Goal: Task Accomplishment & Management: Manage account settings

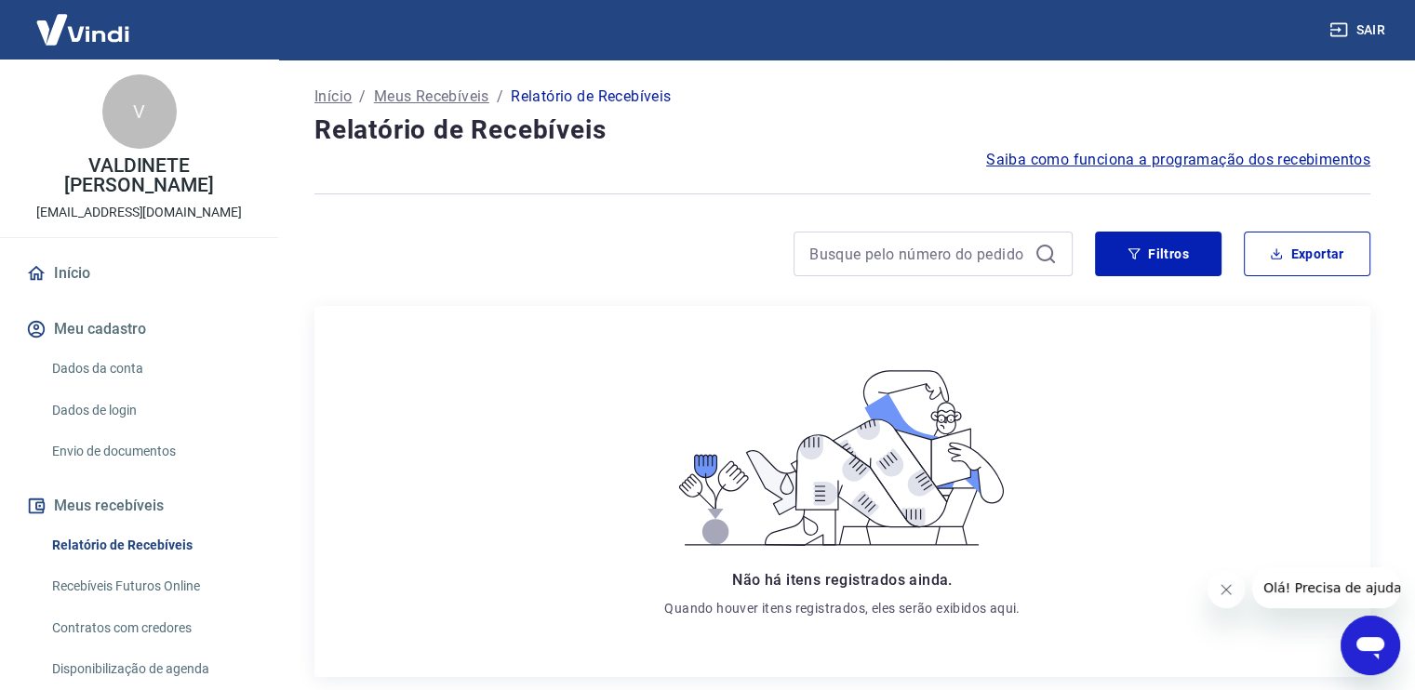
scroll to position [93, 0]
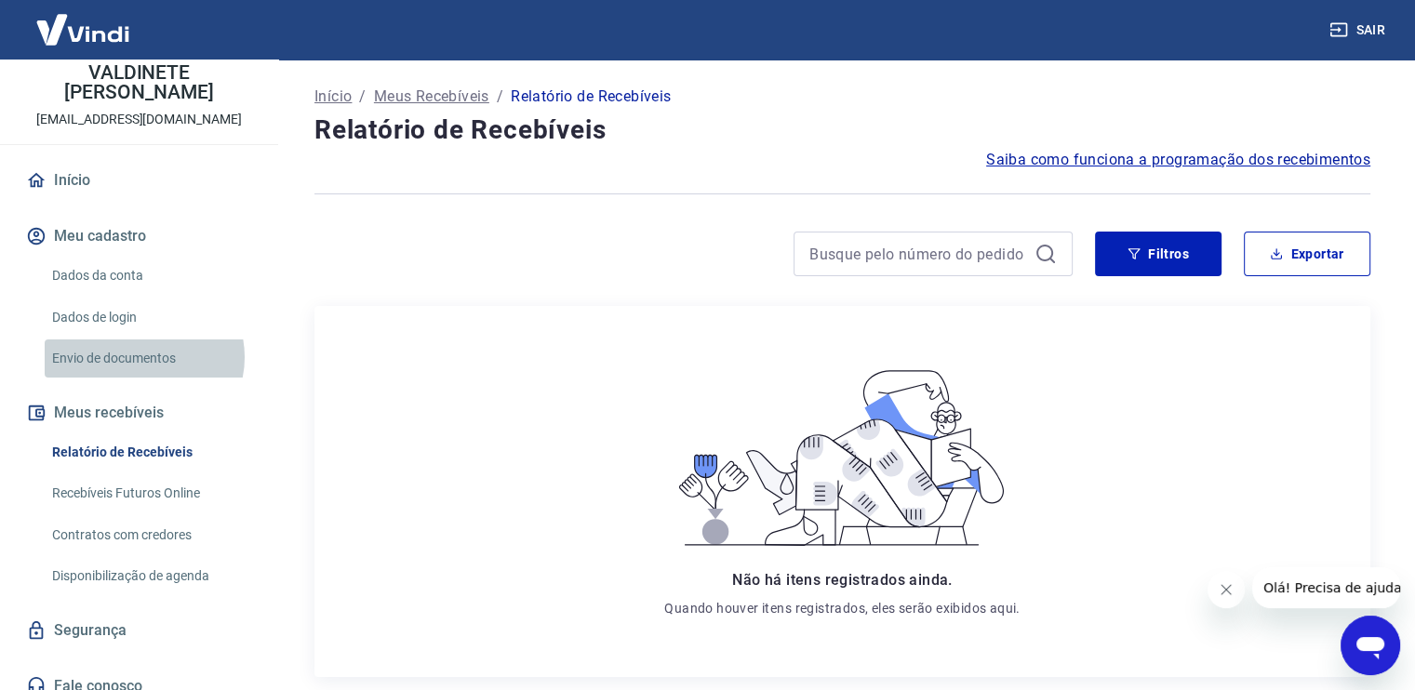
click at [143, 357] on link "Envio de documentos" at bounding box center [150, 359] width 211 height 38
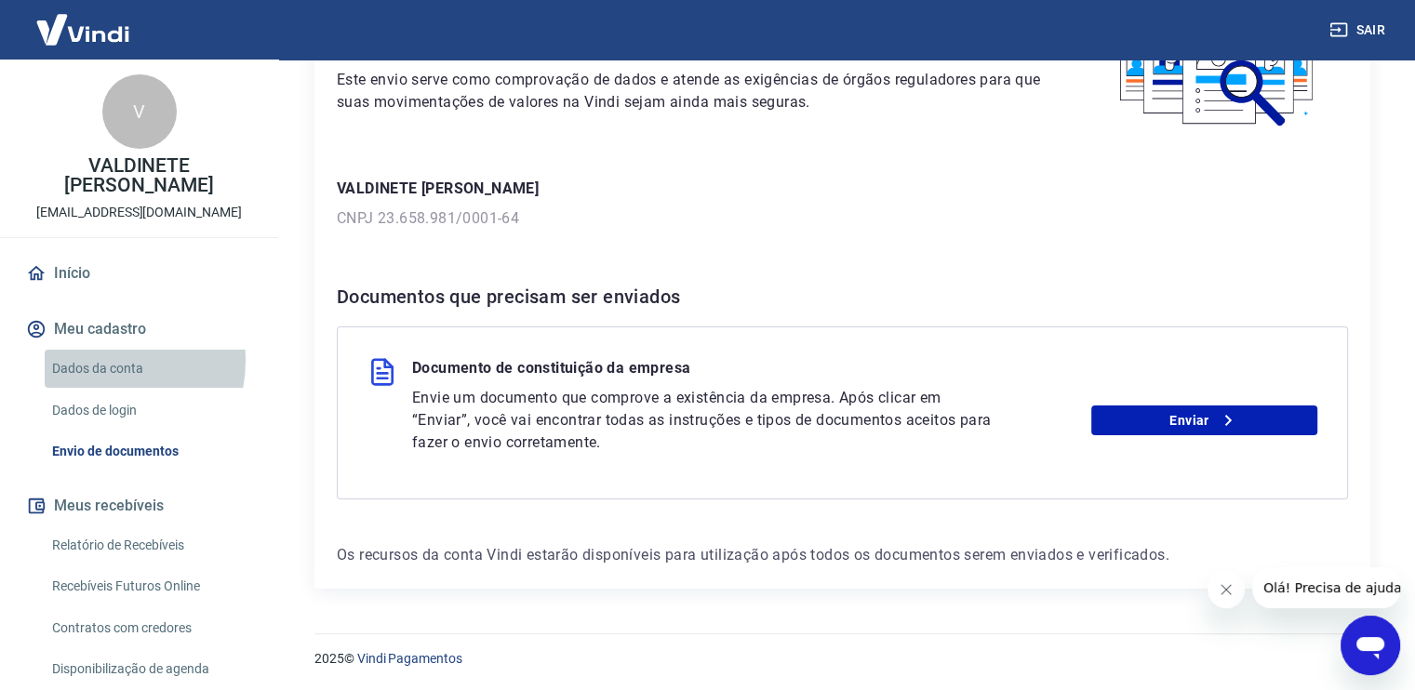
click at [100, 361] on link "Dados da conta" at bounding box center [150, 369] width 211 height 38
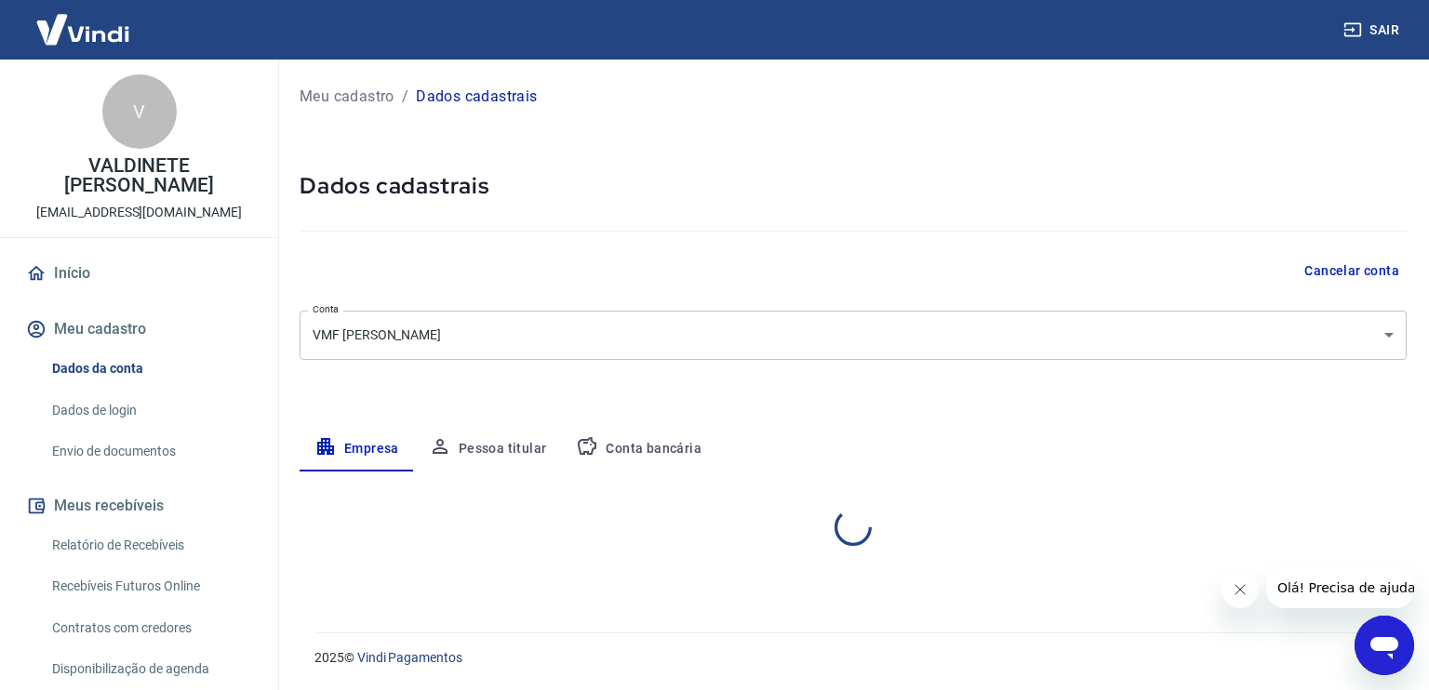
select select "CE"
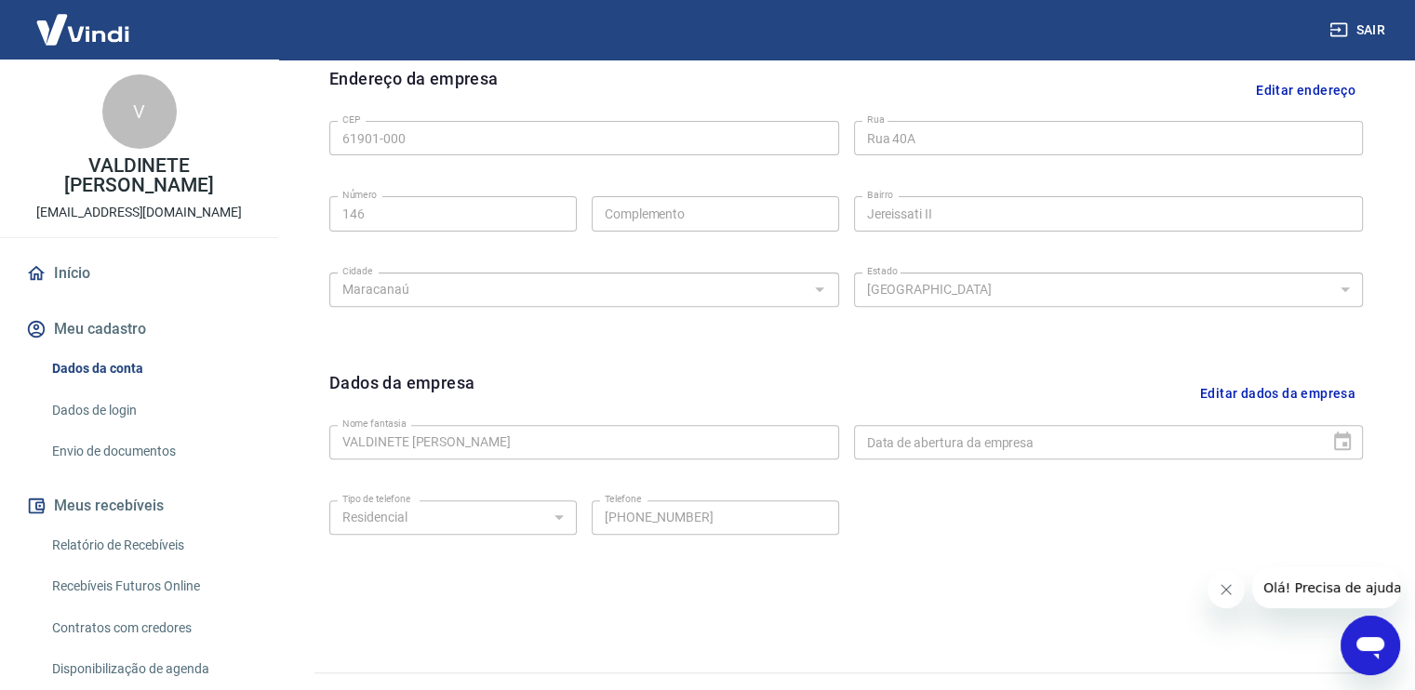
scroll to position [650, 0]
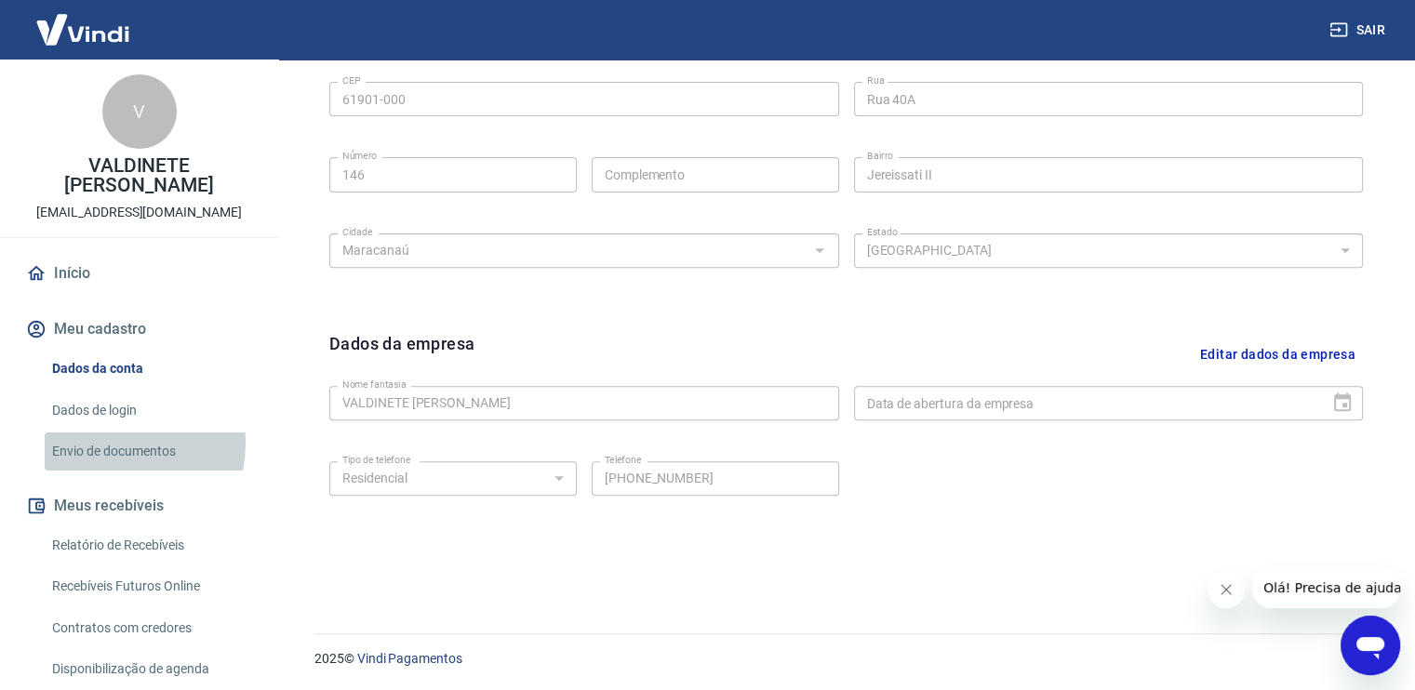
click at [106, 444] on link "Envio de documentos" at bounding box center [150, 452] width 211 height 38
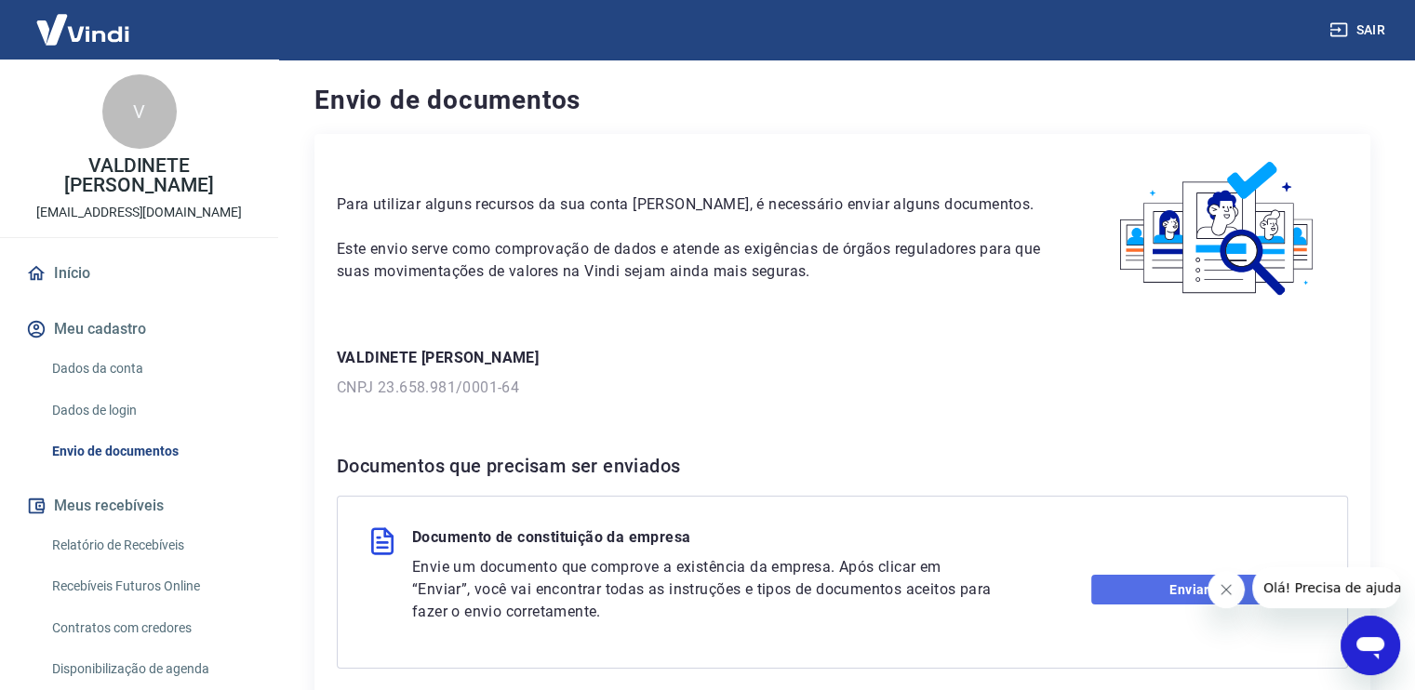
click at [1138, 585] on link "Enviar" at bounding box center [1205, 590] width 226 height 30
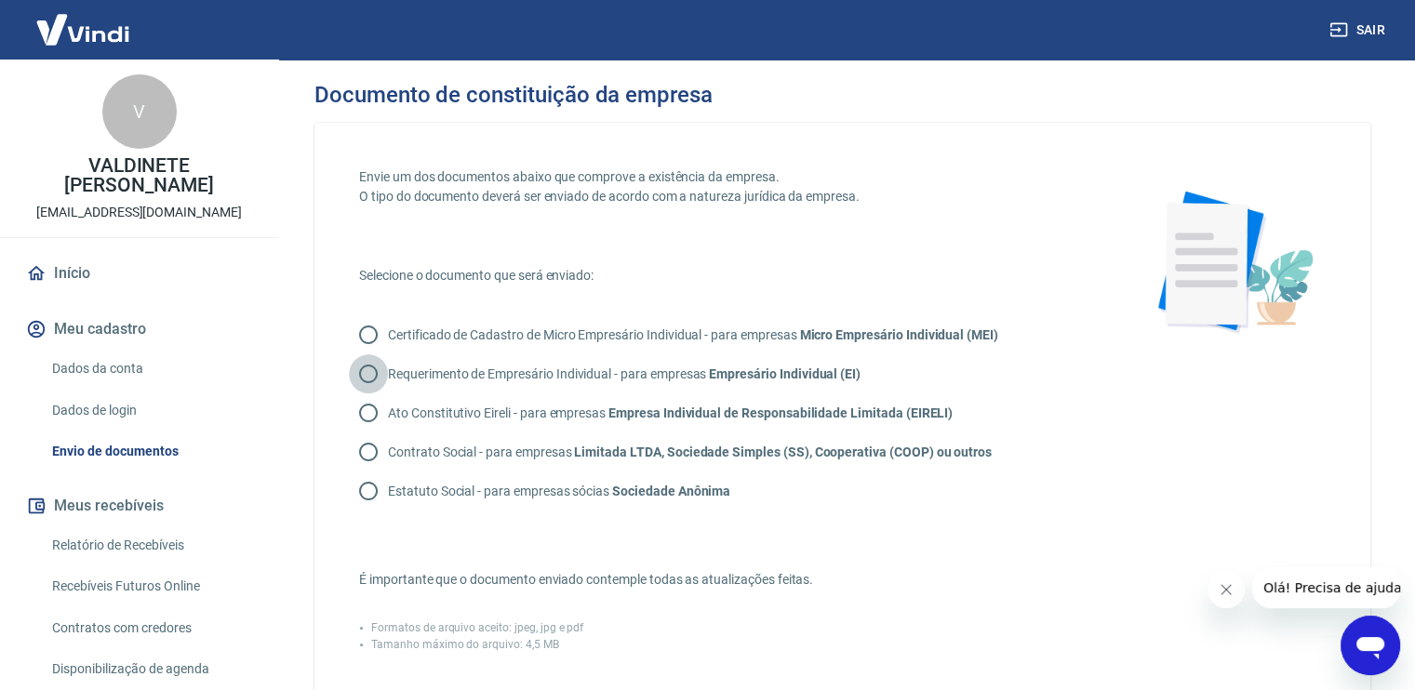
click at [369, 373] on input "Requerimento de Empresário Individual - para empresas Empresário Individual (EI)" at bounding box center [368, 374] width 39 height 39
radio input "true"
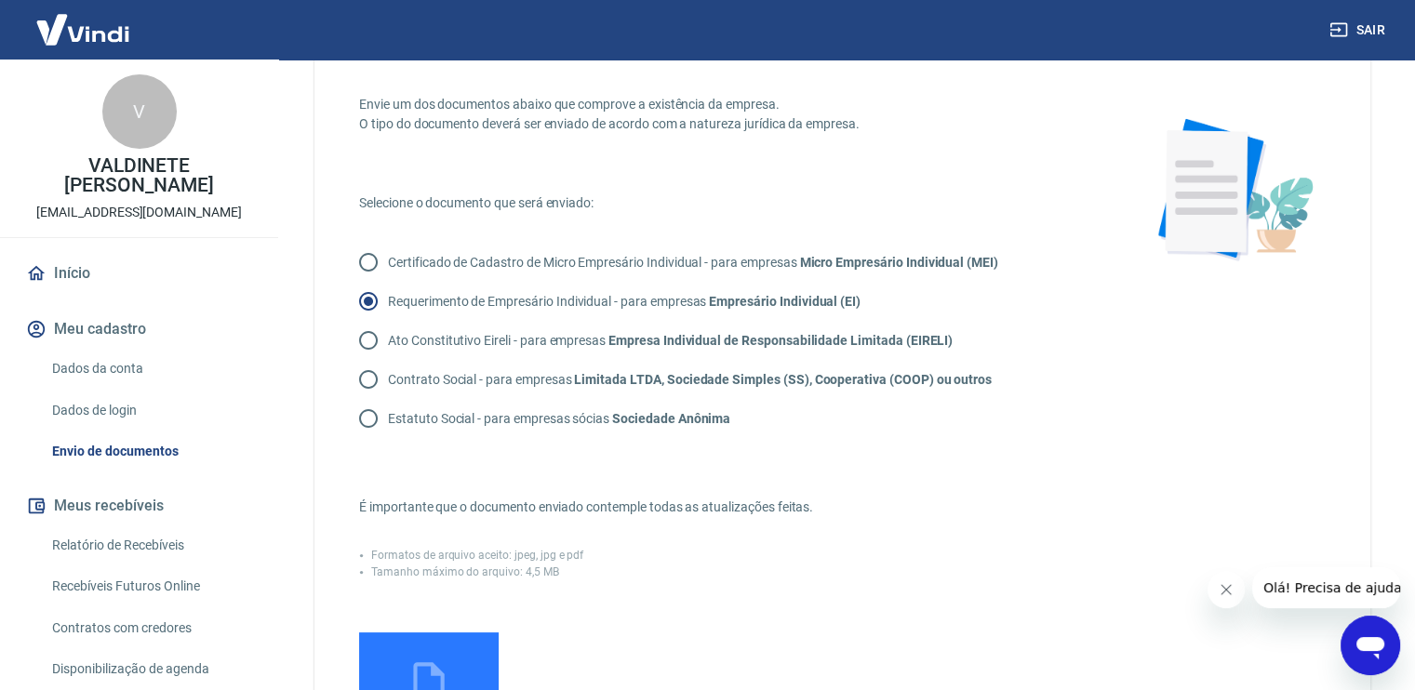
scroll to position [279, 0]
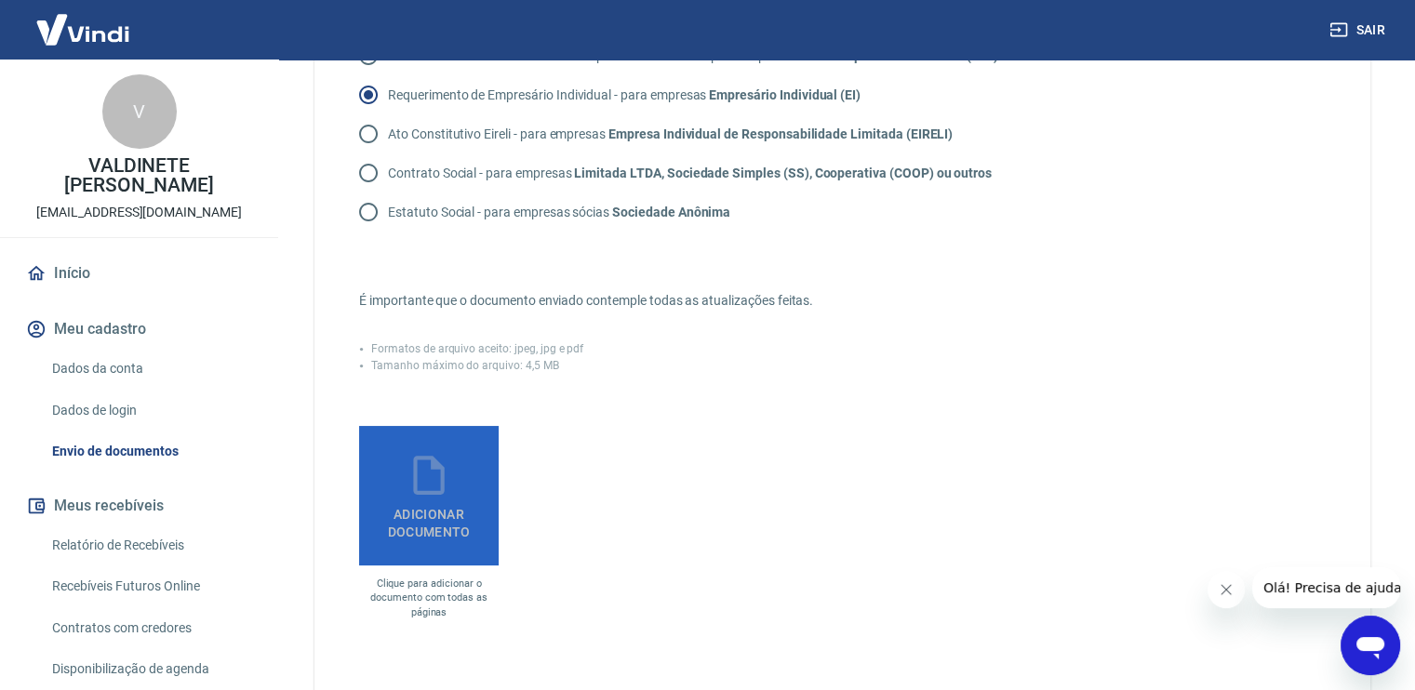
click at [436, 504] on span "Adicionar documento" at bounding box center [429, 520] width 125 height 42
click at [0, 0] on input "Adicionar documento" at bounding box center [0, 0] width 0 height 0
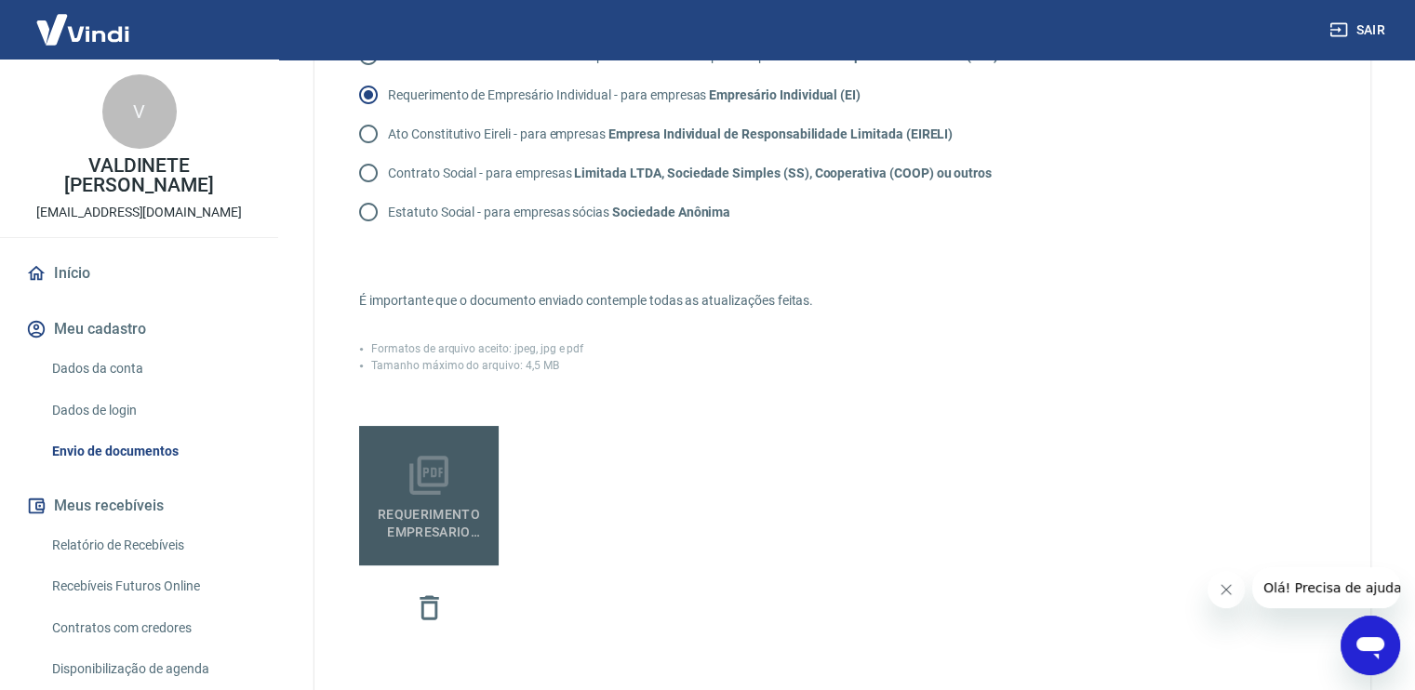
click at [469, 501] on span "REQUERIMENTO EMPRESARIO VMF DUARTE.pdf" at bounding box center [429, 520] width 125 height 42
click at [0, 0] on input "REQUERIMENTO EMPRESARIO VMF DUARTE.pdf" at bounding box center [0, 0] width 0 height 0
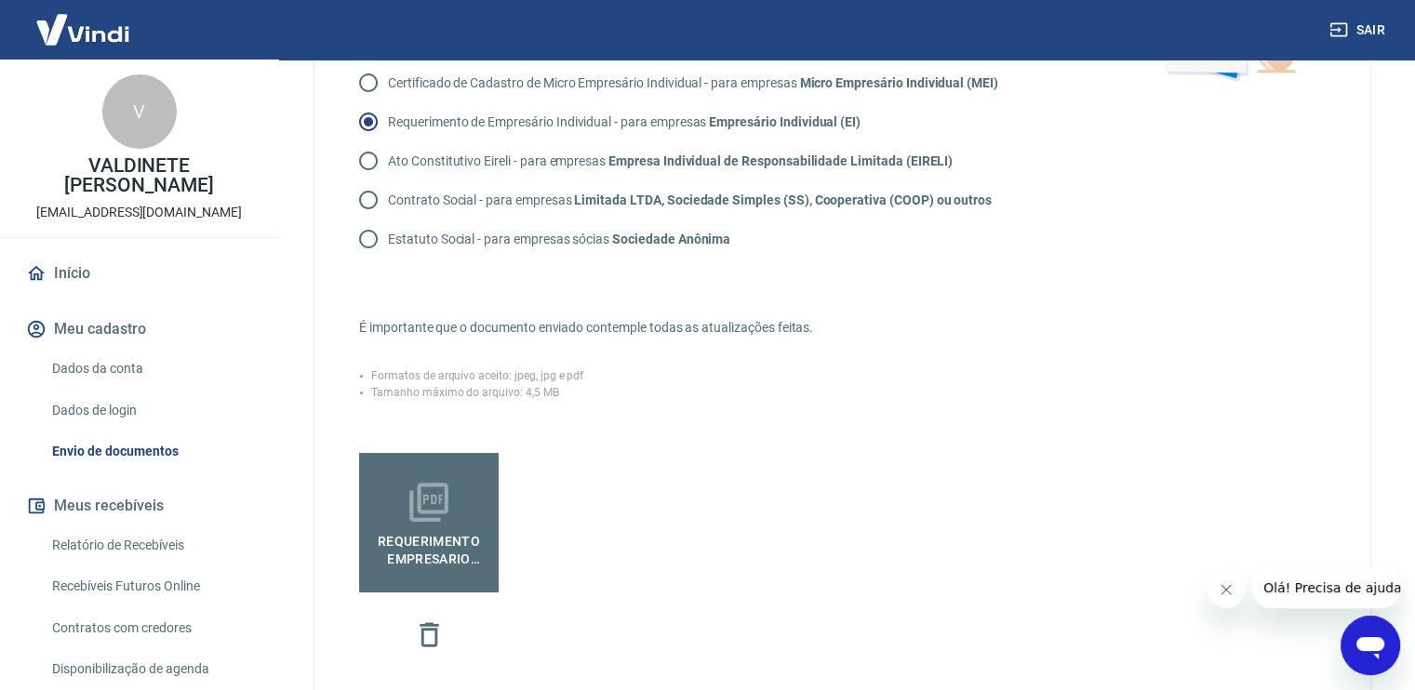
scroll to position [413, 0]
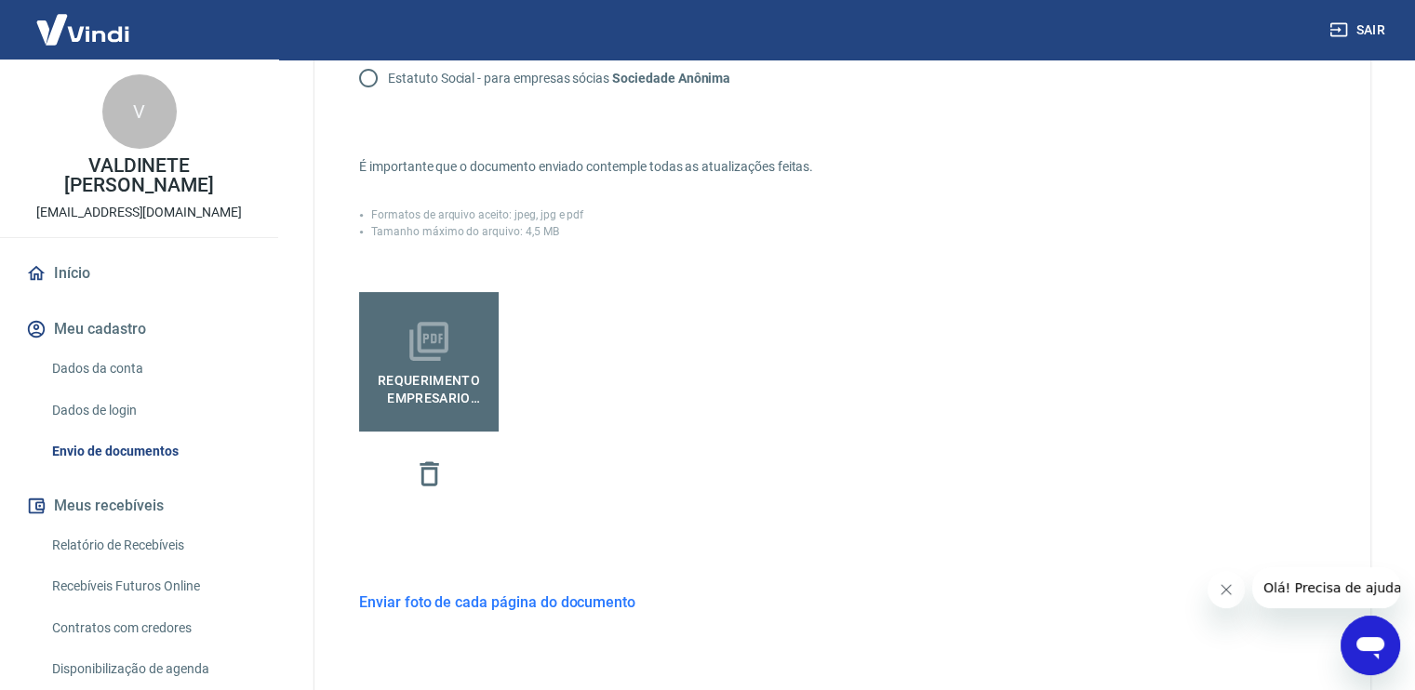
click at [509, 598] on h6 "Enviar foto de cada página do documento" at bounding box center [497, 602] width 276 height 23
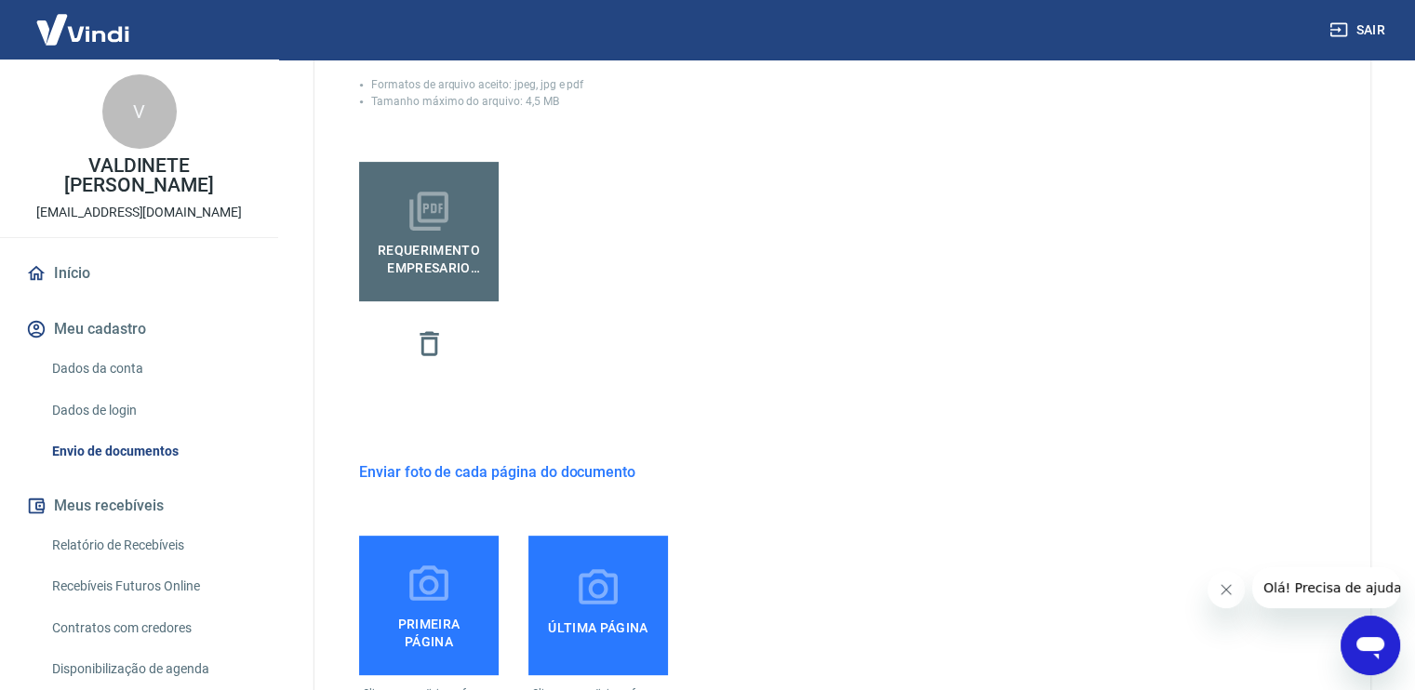
scroll to position [692, 0]
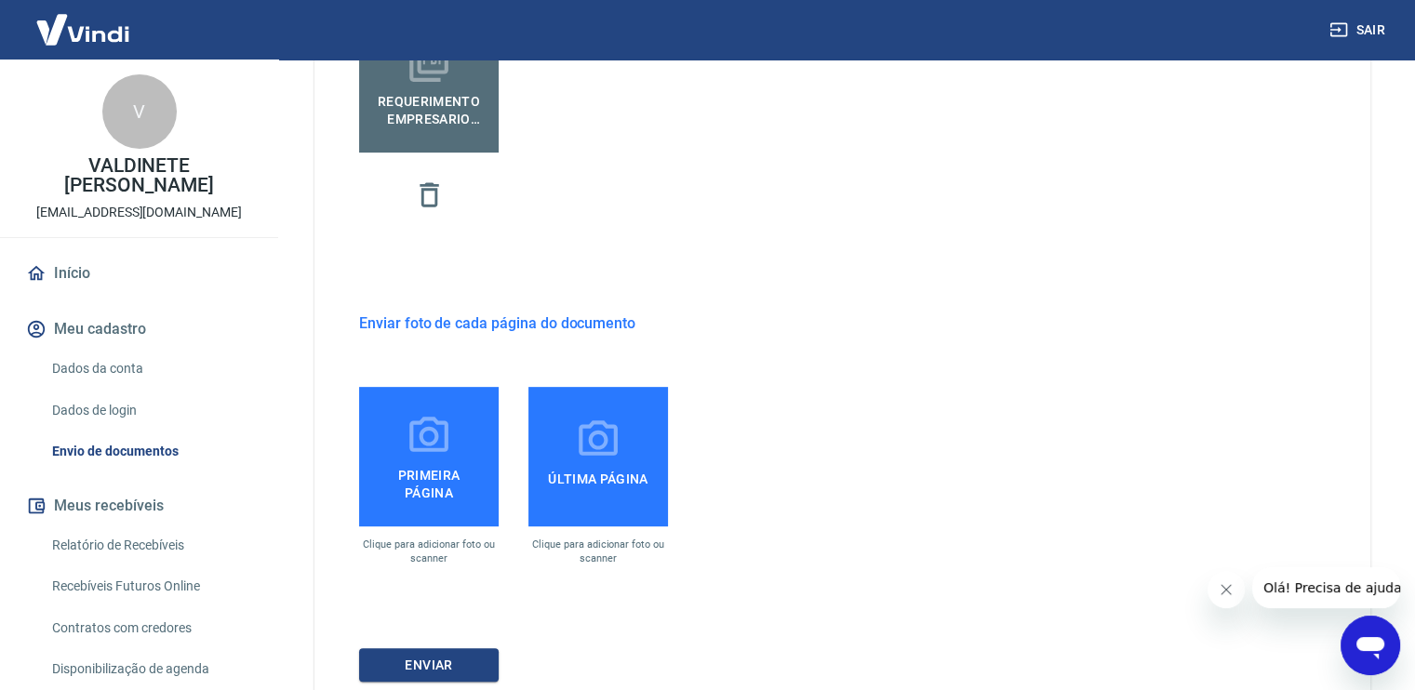
click at [422, 464] on span "Primeira página" at bounding box center [429, 481] width 125 height 42
click at [0, 0] on input "Primeira página" at bounding box center [0, 0] width 0 height 0
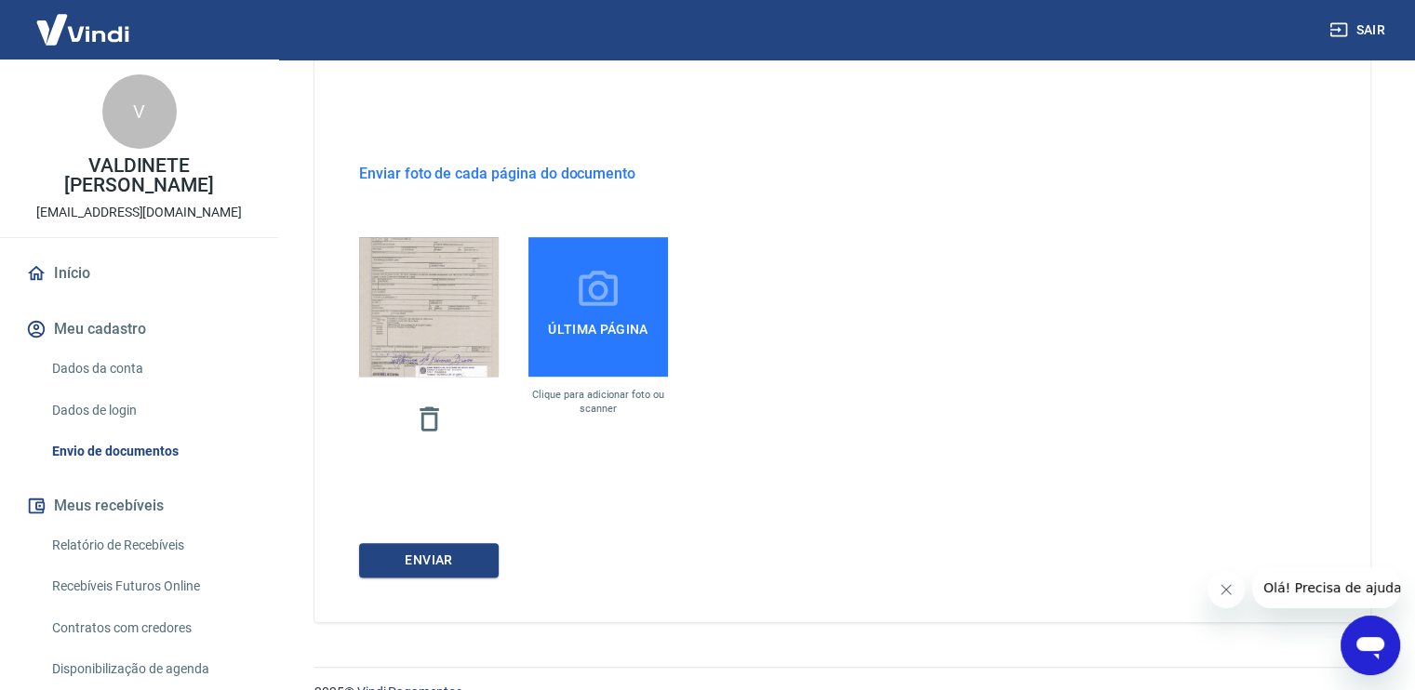
scroll to position [875, 0]
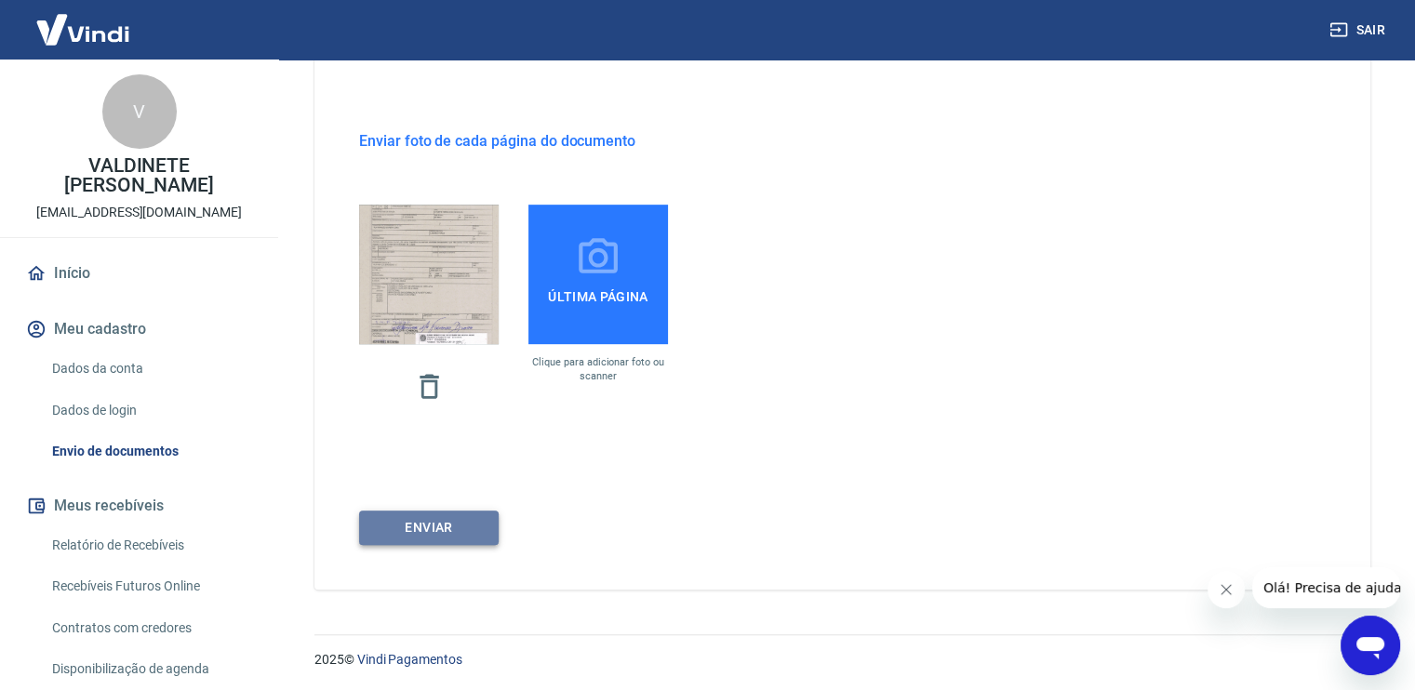
click at [421, 520] on button "ENVIAR" at bounding box center [429, 528] width 140 height 34
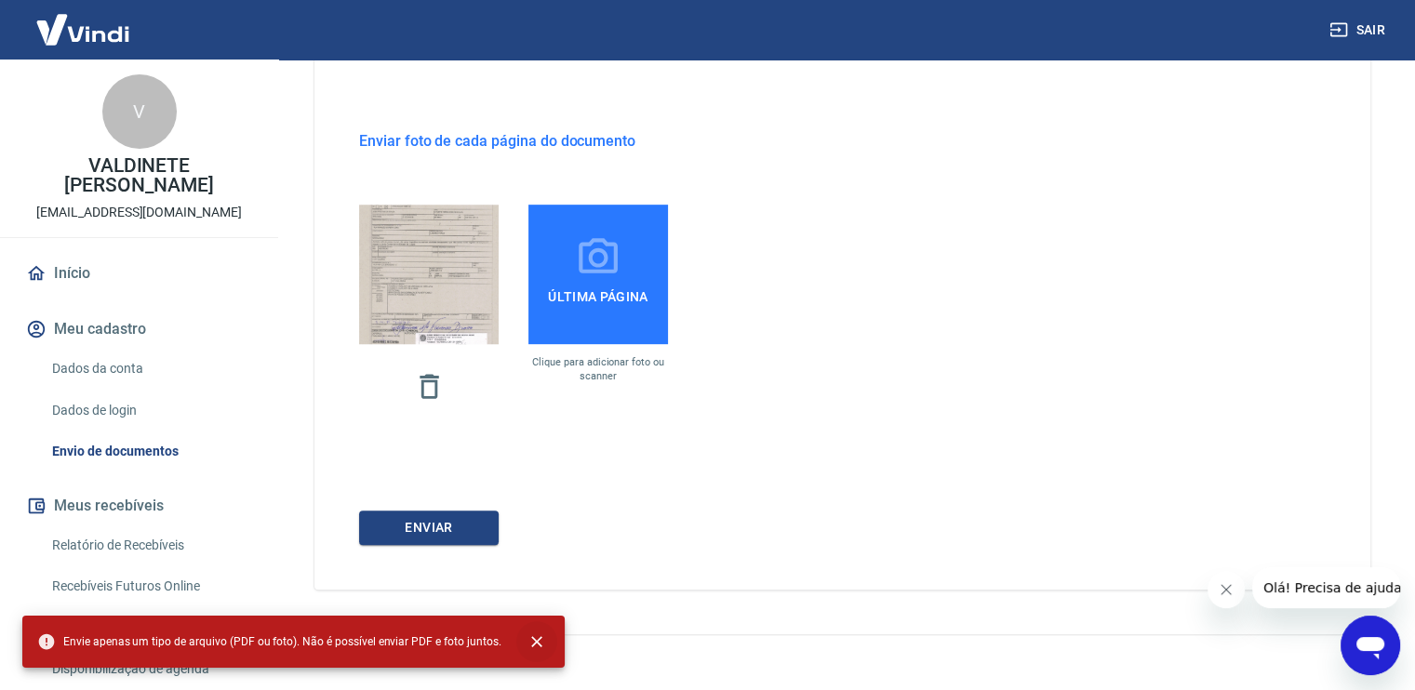
click at [528, 643] on icon "close" at bounding box center [537, 642] width 19 height 19
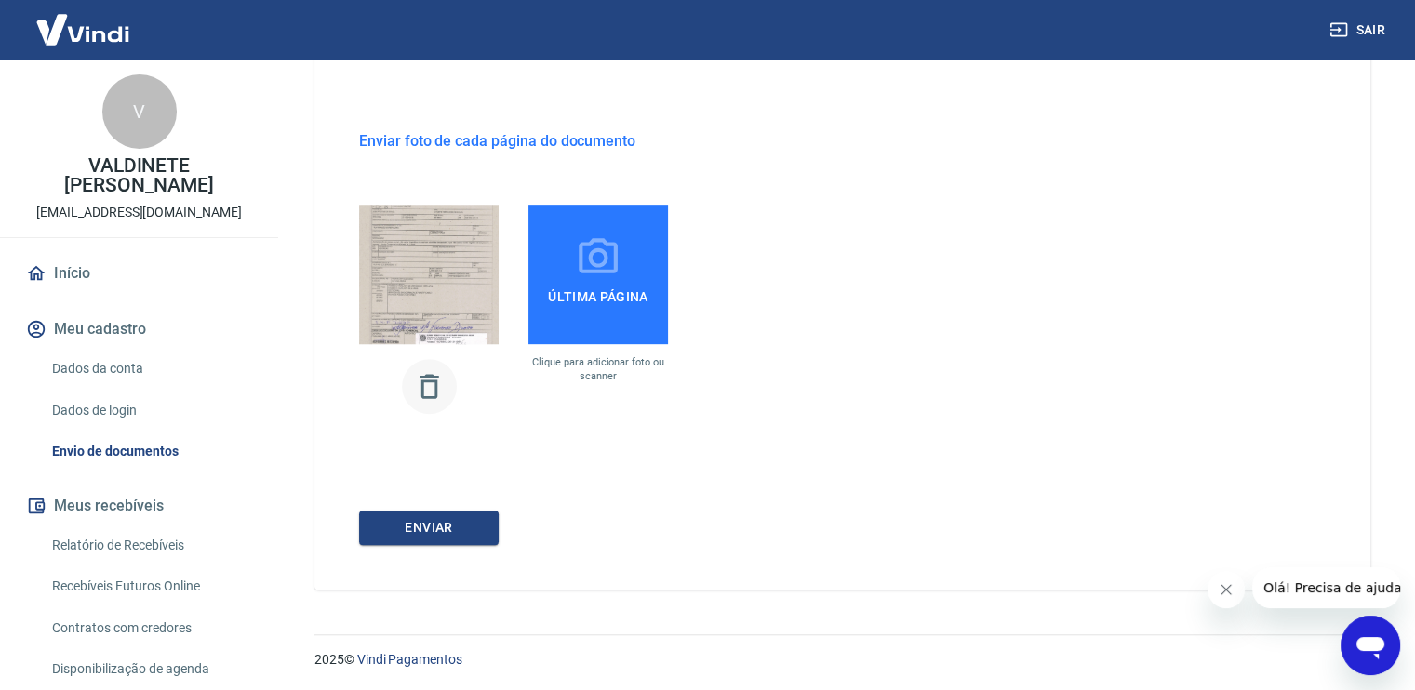
click at [428, 387] on icon "button" at bounding box center [429, 386] width 33 height 33
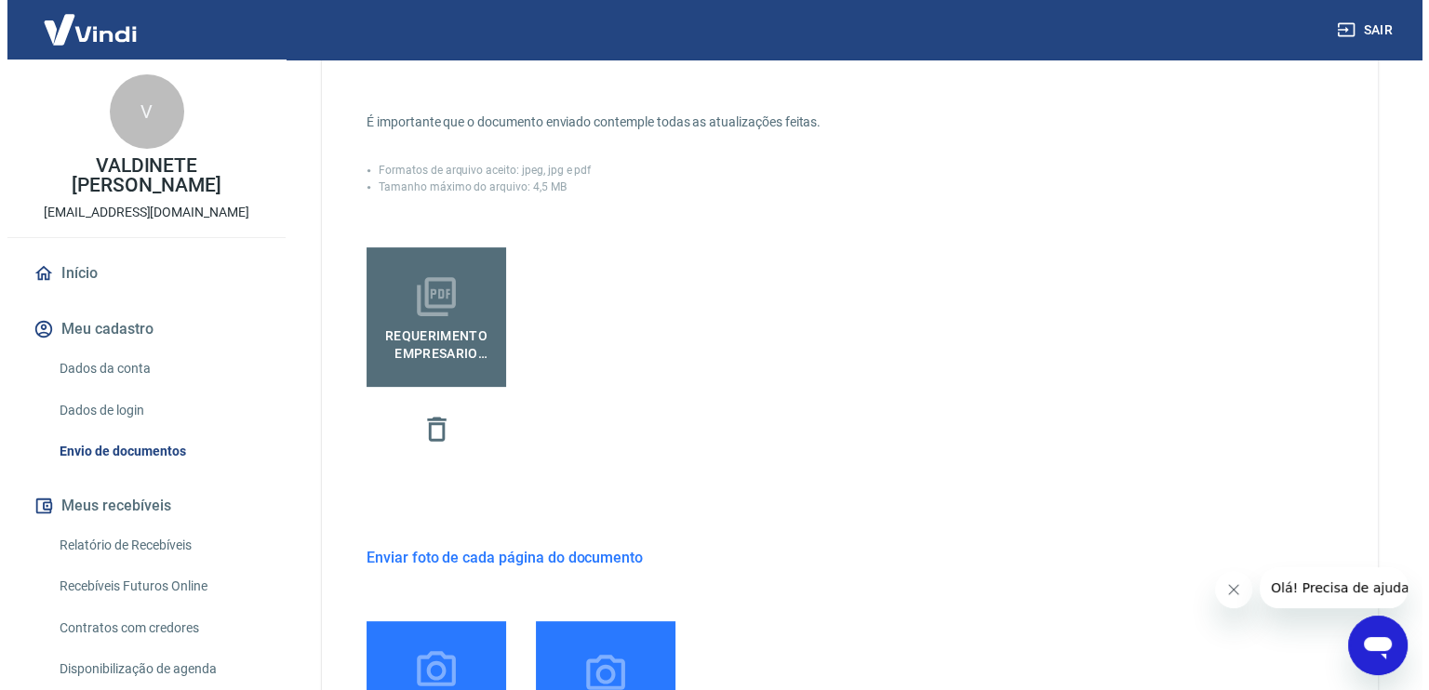
scroll to position [737, 0]
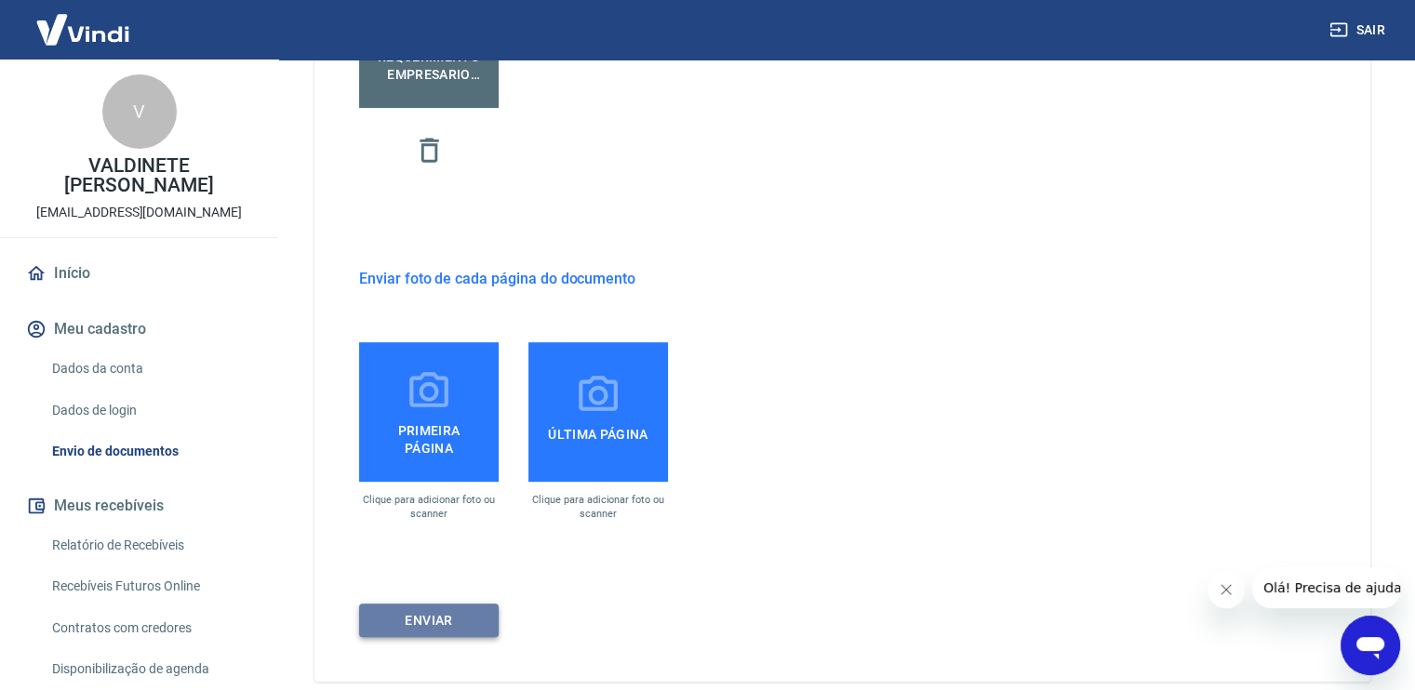
click at [462, 623] on button "ENVIAR" at bounding box center [429, 621] width 140 height 34
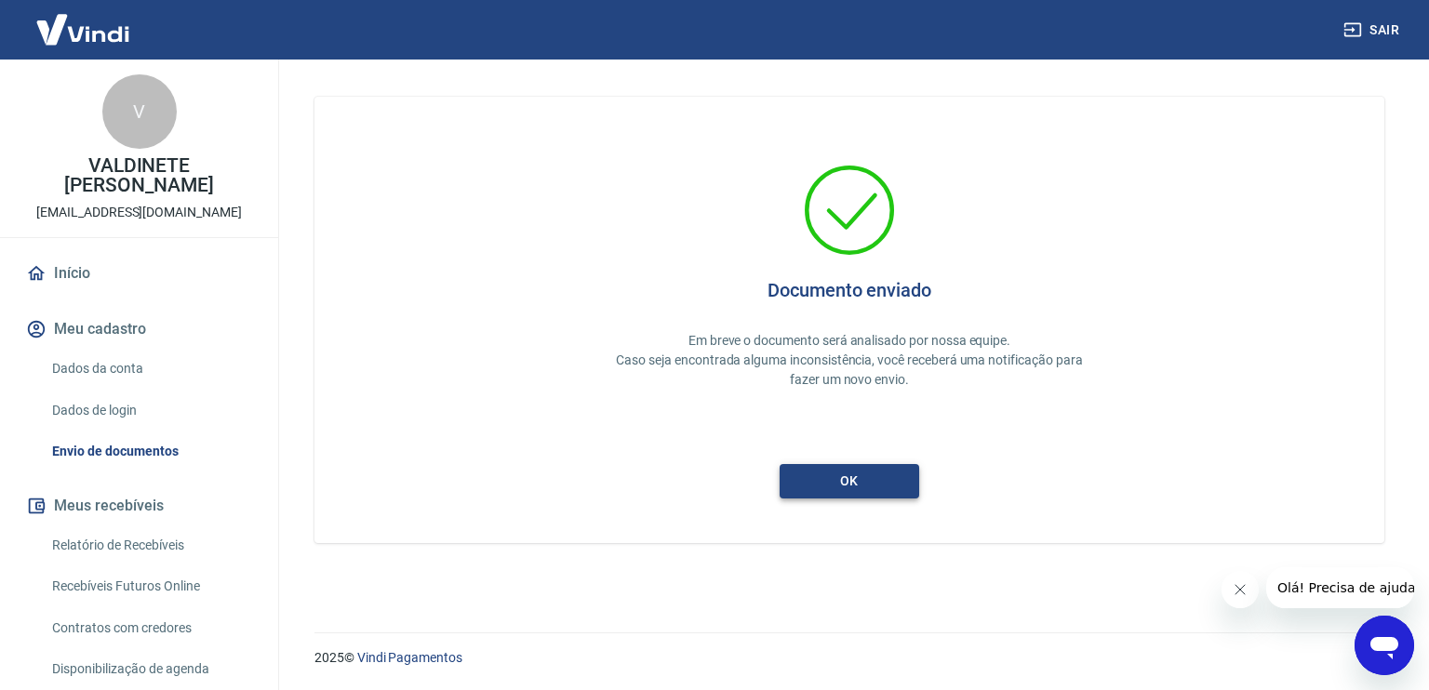
click at [854, 482] on button "ok" at bounding box center [850, 481] width 140 height 34
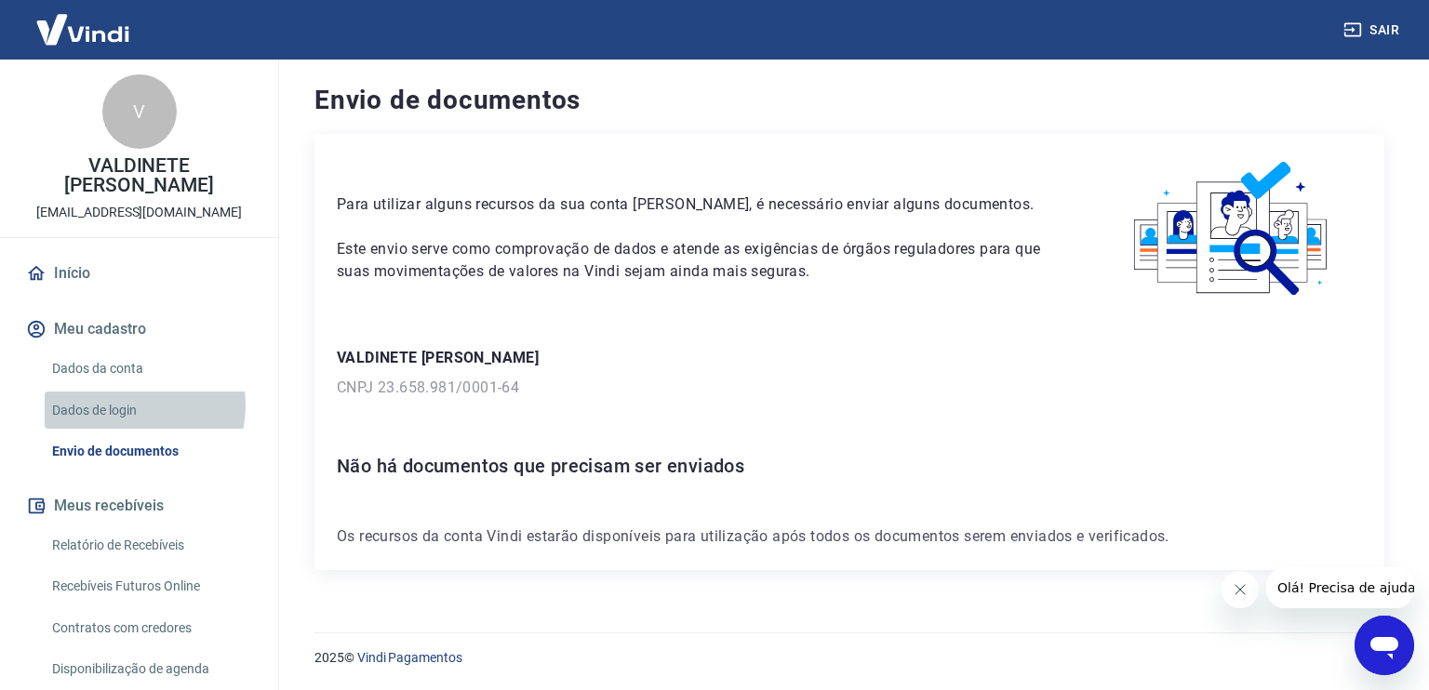
click at [142, 406] on link "Dados de login" at bounding box center [150, 411] width 211 height 38
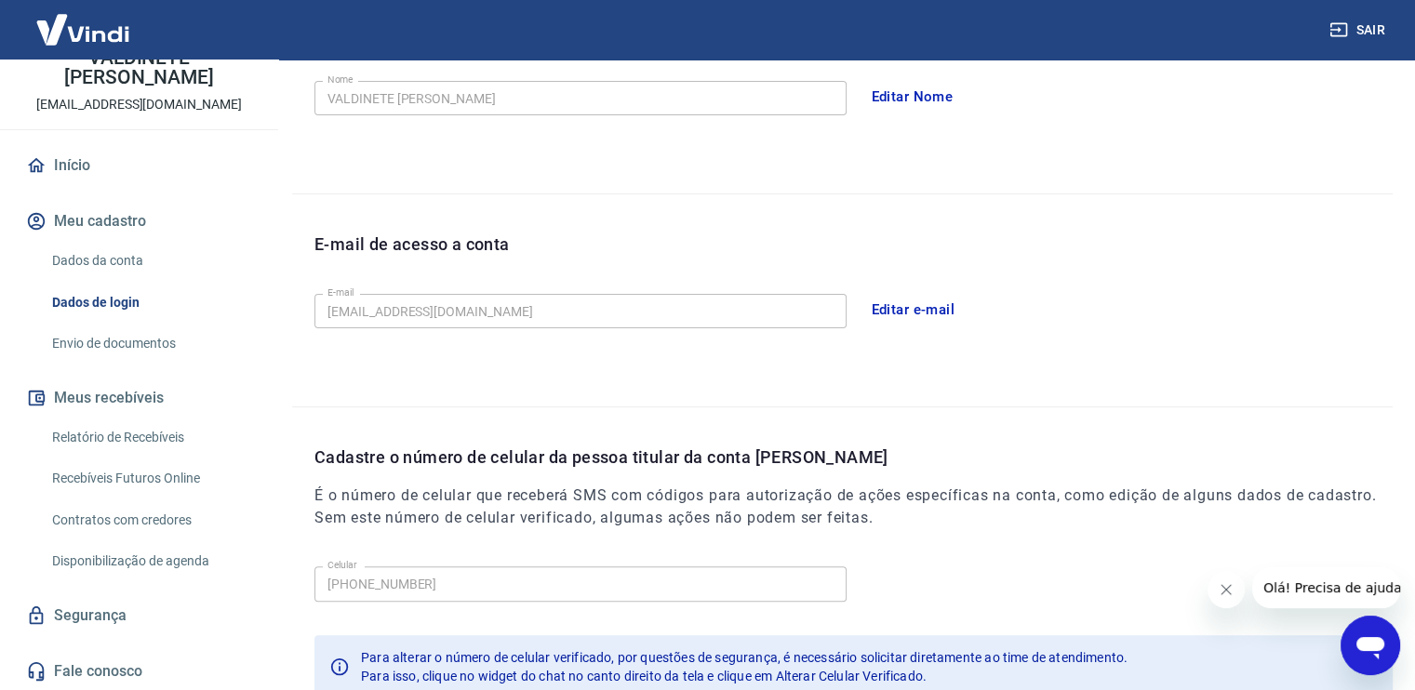
scroll to position [500, 0]
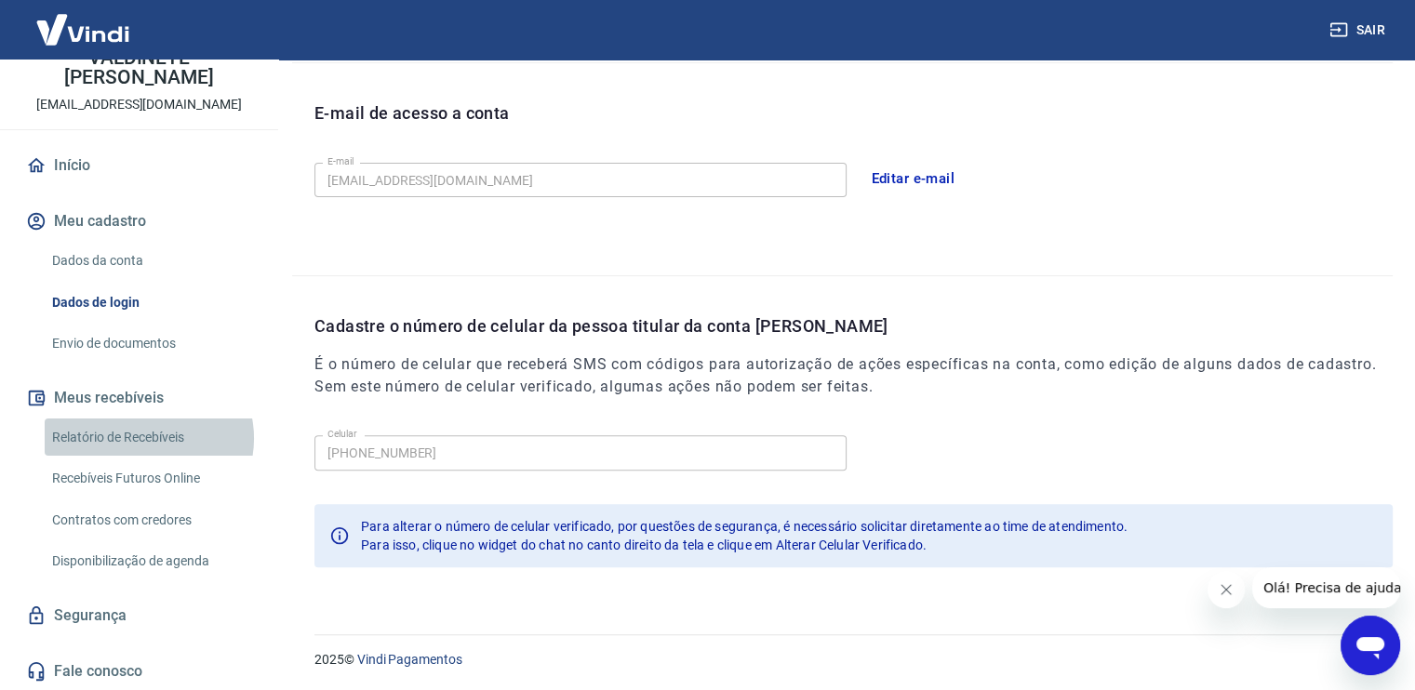
click at [148, 437] on link "Relatório de Recebíveis" at bounding box center [150, 438] width 211 height 38
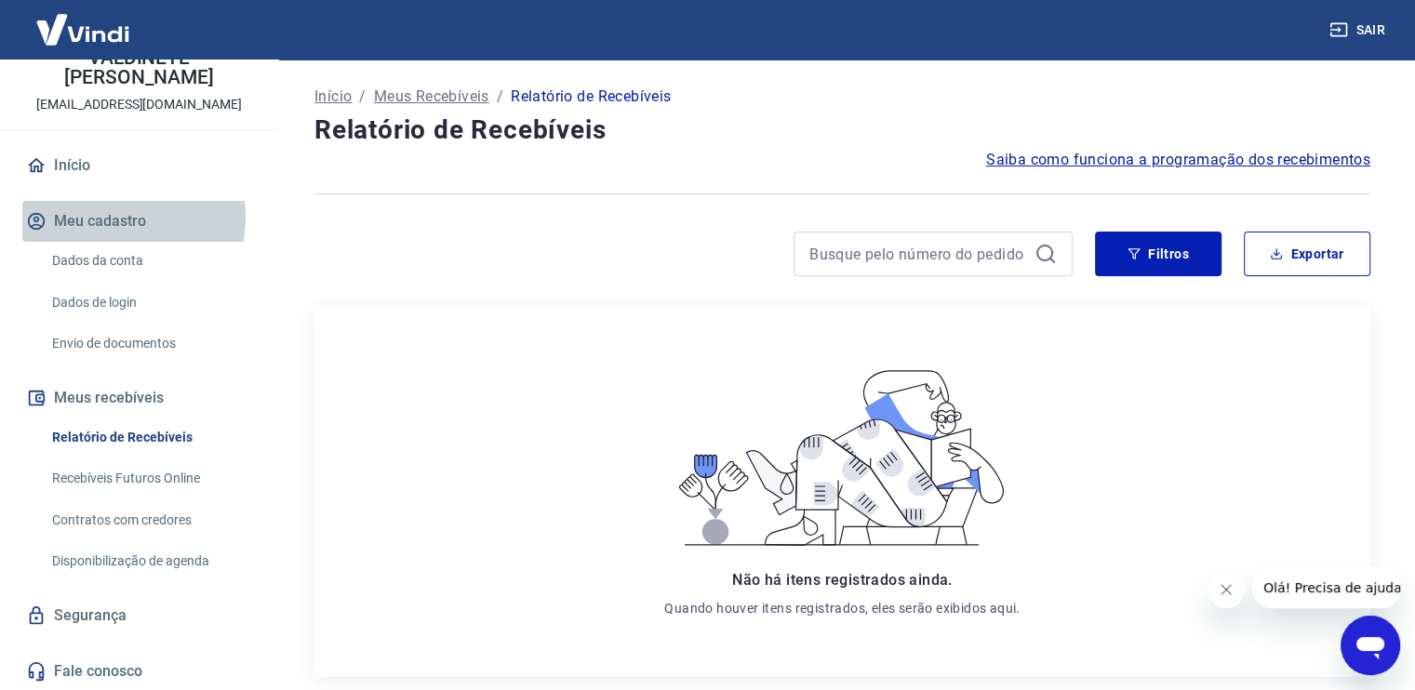
click at [111, 217] on button "Meu cadastro" at bounding box center [139, 221] width 234 height 41
click at [69, 211] on button "Meu cadastro" at bounding box center [139, 221] width 234 height 41
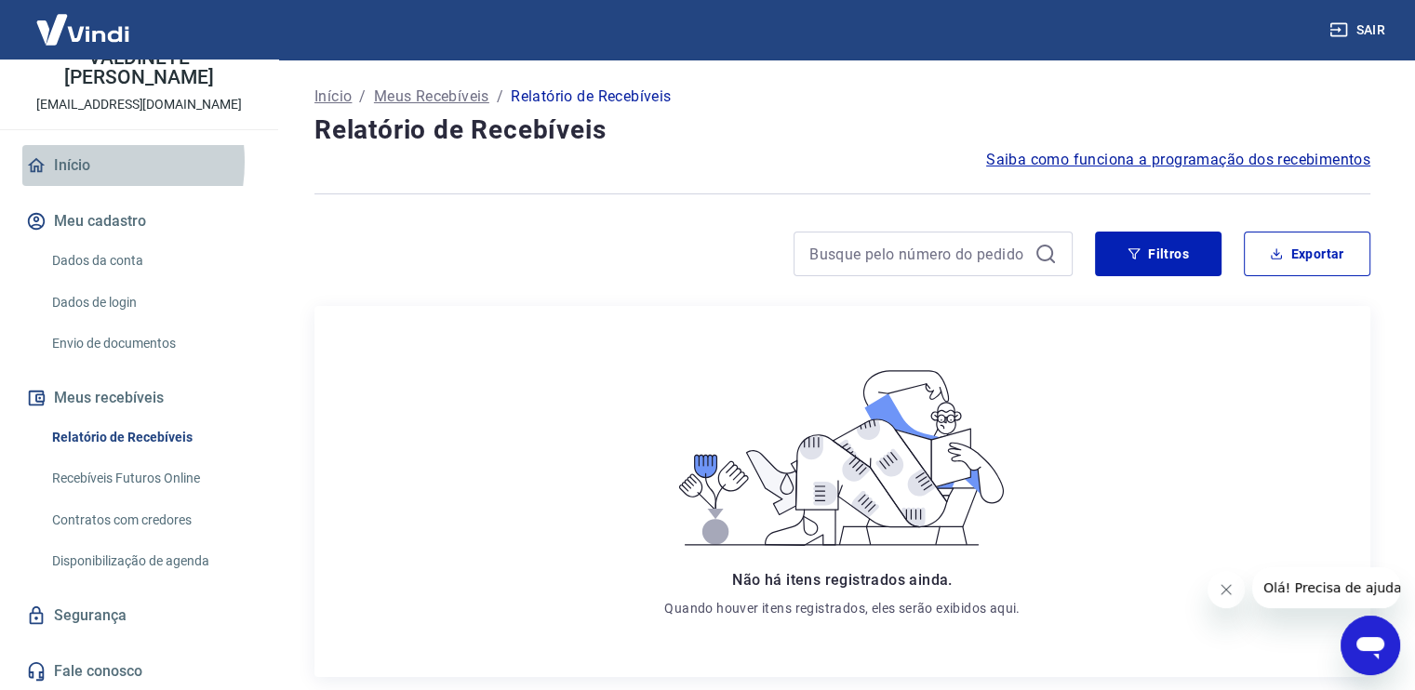
click at [69, 161] on link "Início" at bounding box center [139, 165] width 234 height 41
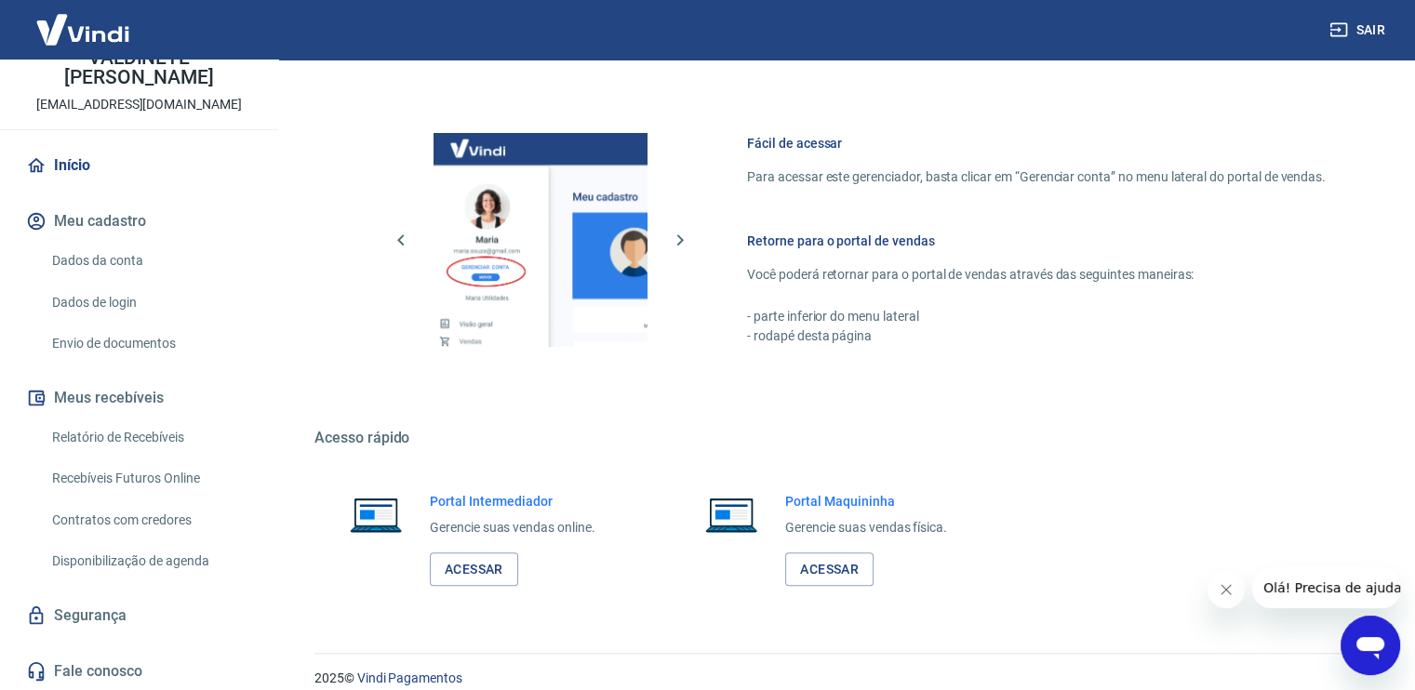
scroll to position [971, 0]
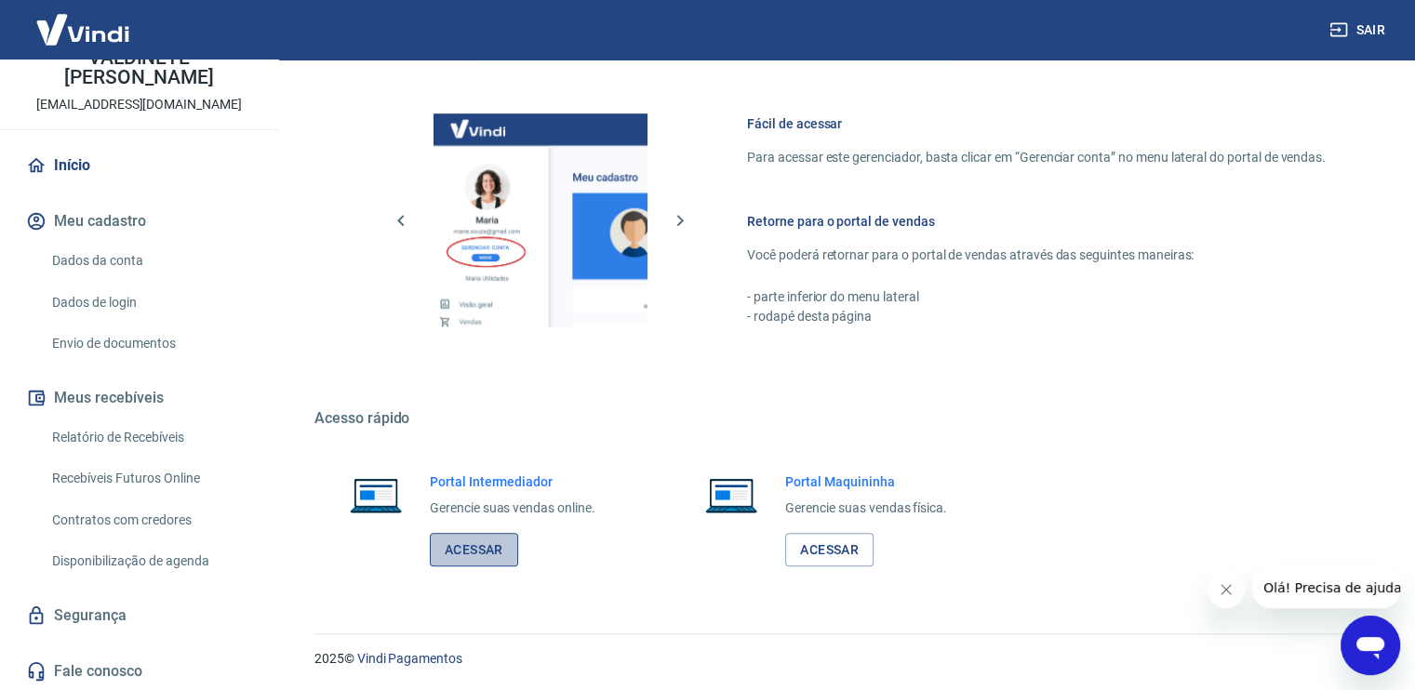
click at [479, 550] on link "Acessar" at bounding box center [474, 550] width 88 height 34
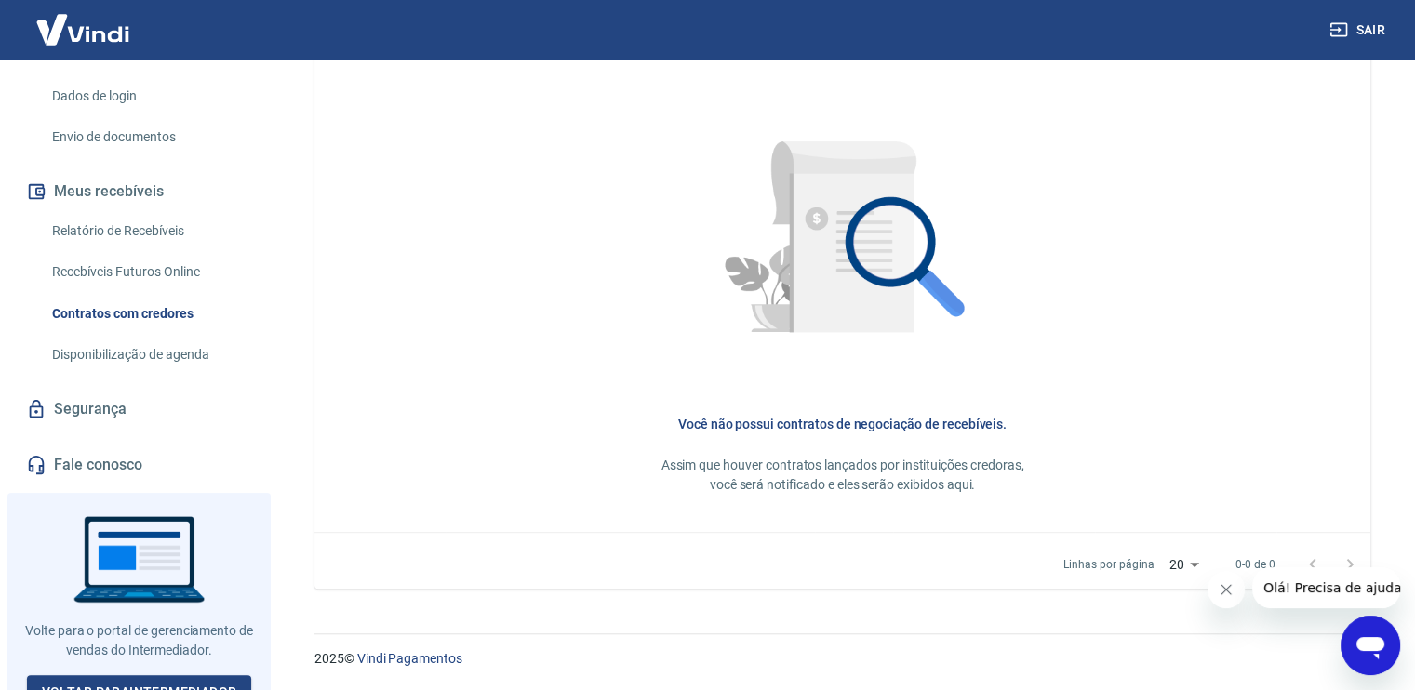
scroll to position [334, 0]
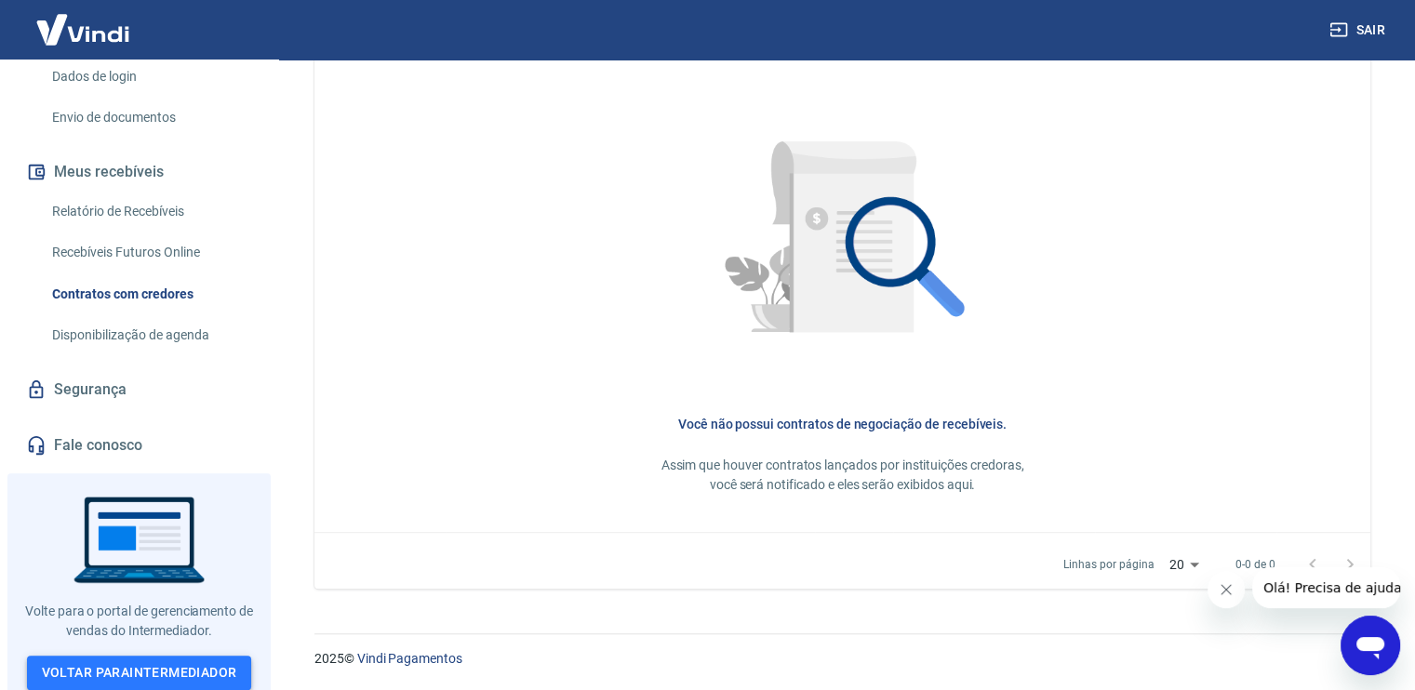
click at [139, 665] on link "Voltar para Intermediador" at bounding box center [139, 673] width 225 height 34
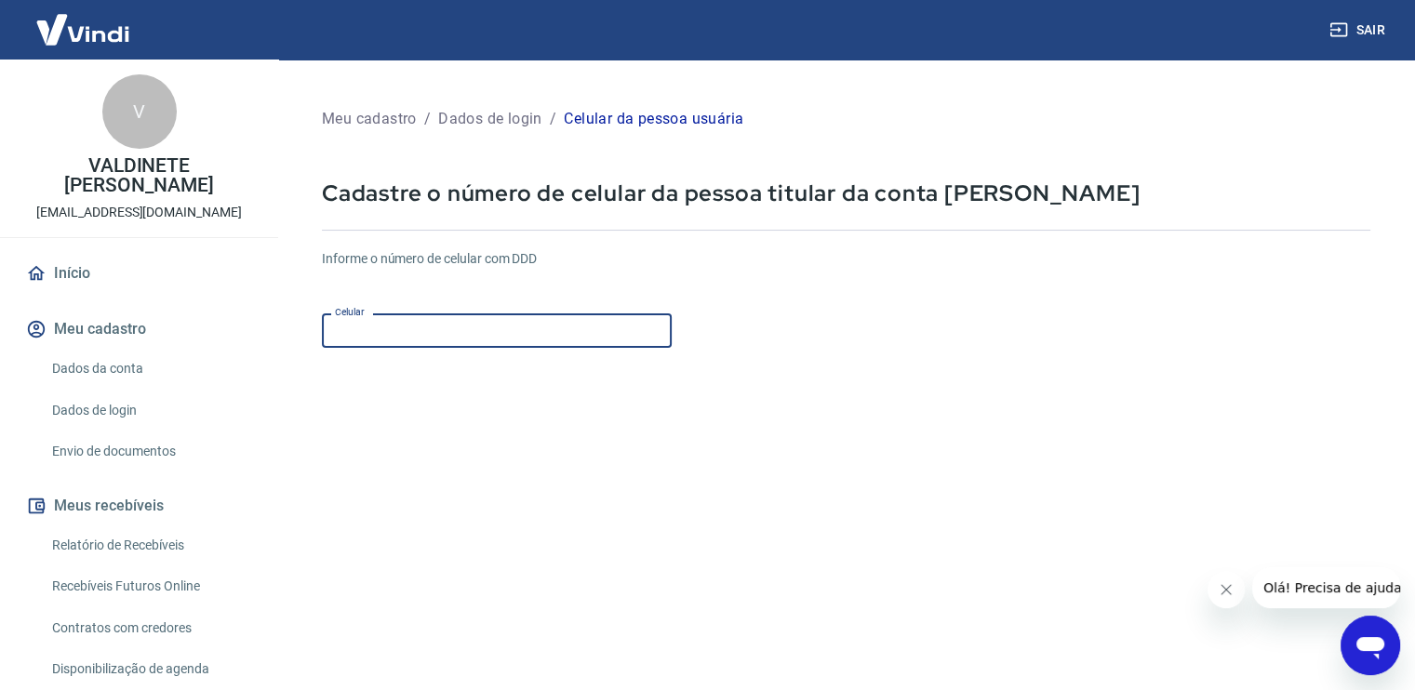
click at [507, 332] on input "Celular" at bounding box center [497, 331] width 350 height 34
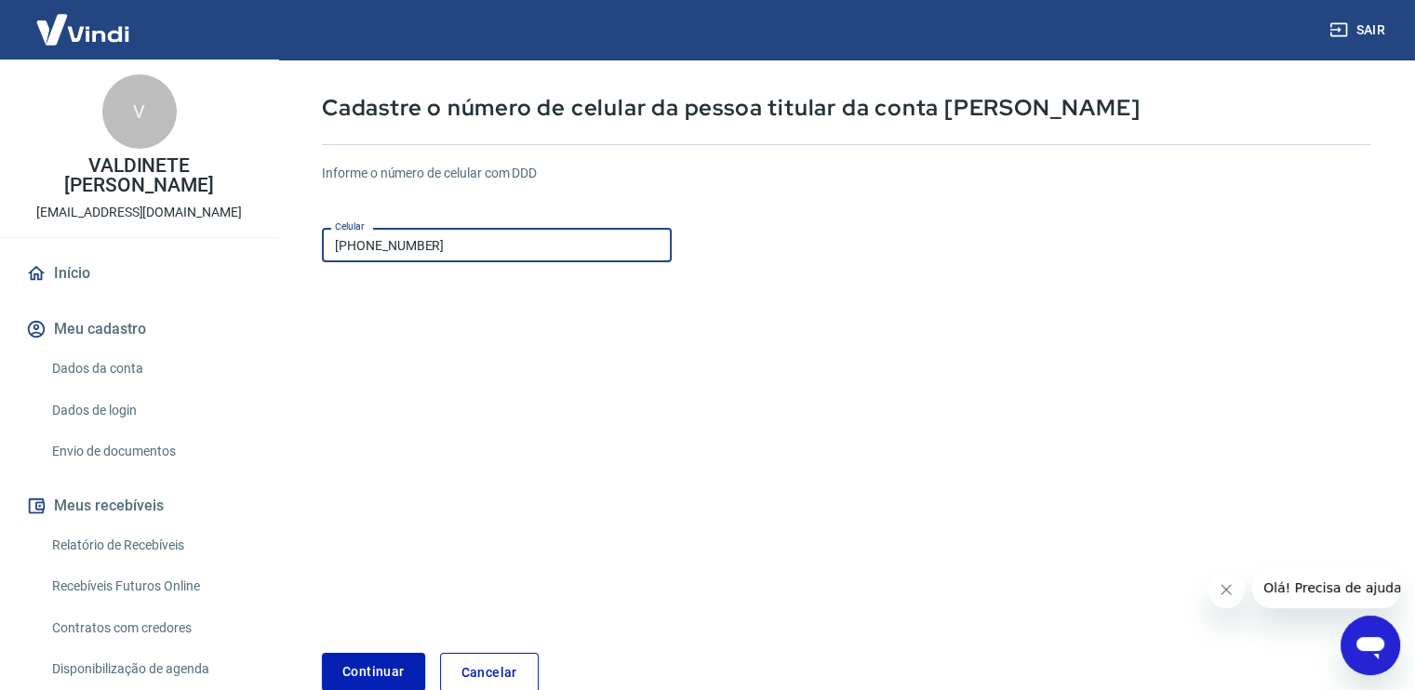
scroll to position [190, 0]
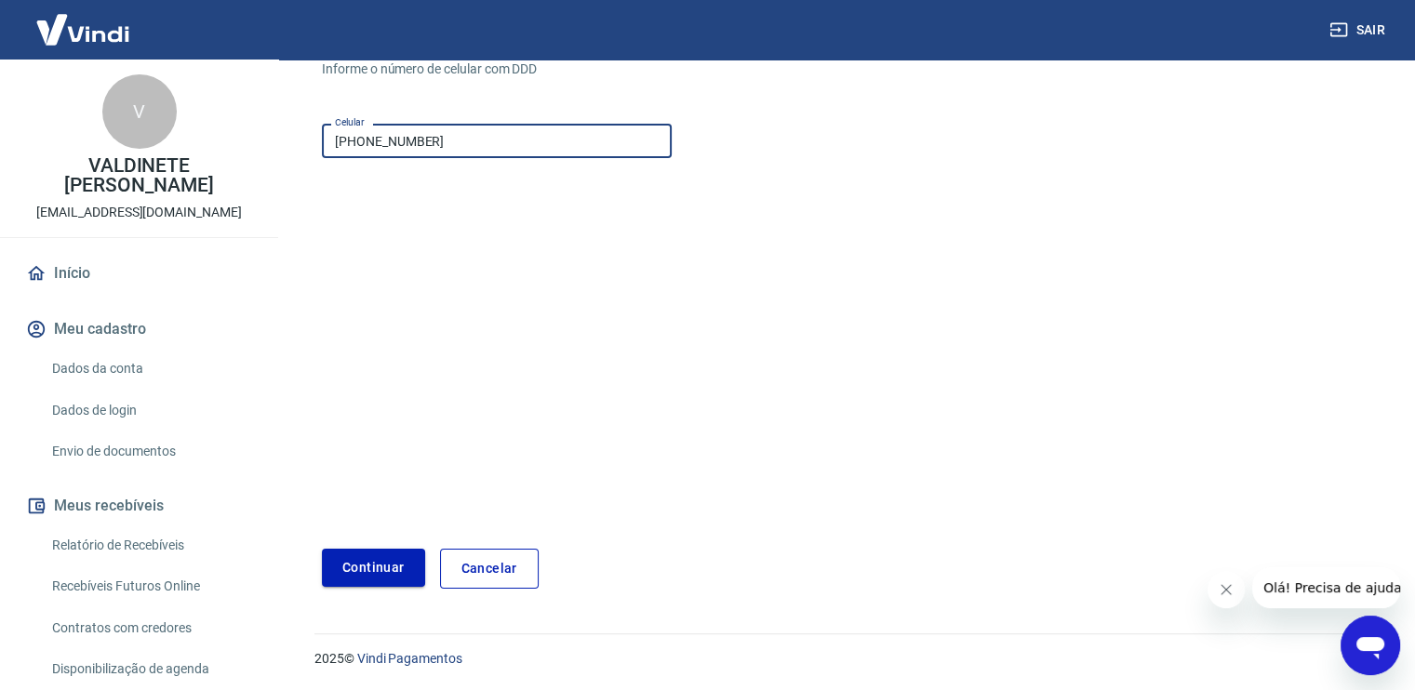
type input "(85) 99133-1631"
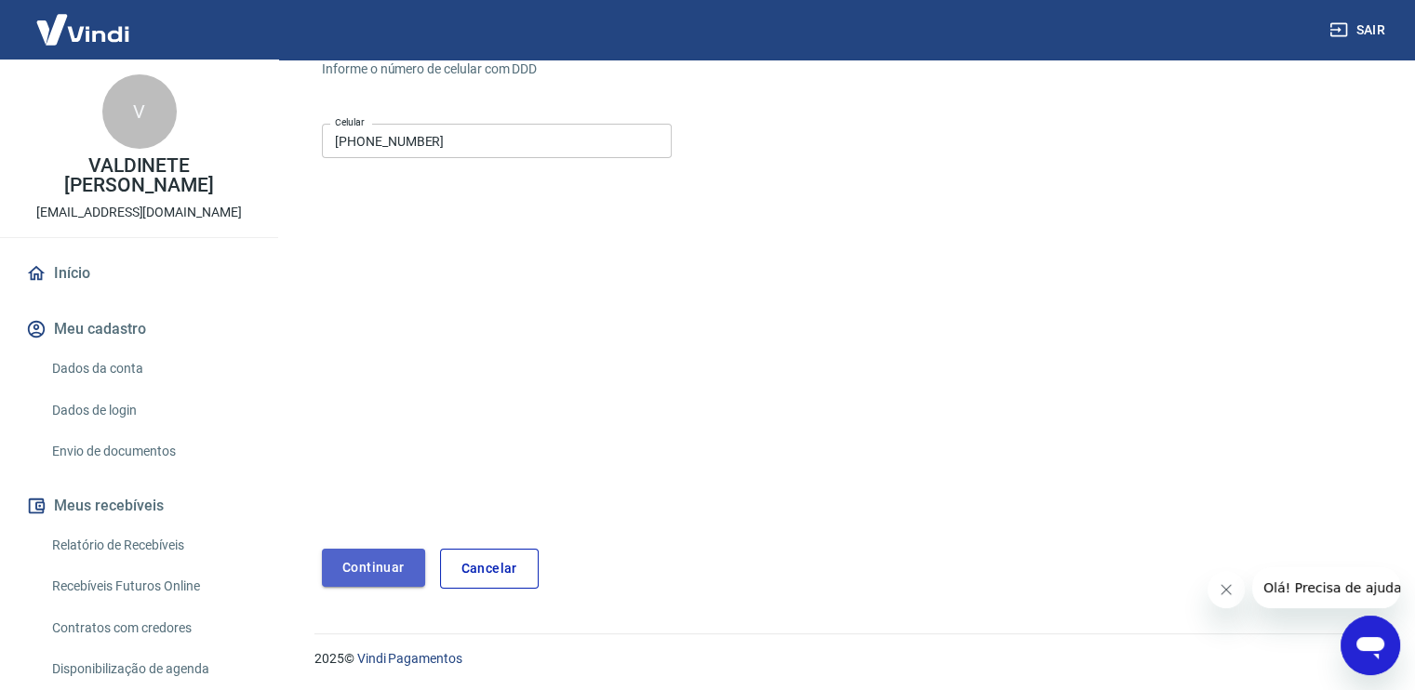
click at [369, 572] on button "Continuar" at bounding box center [373, 568] width 103 height 38
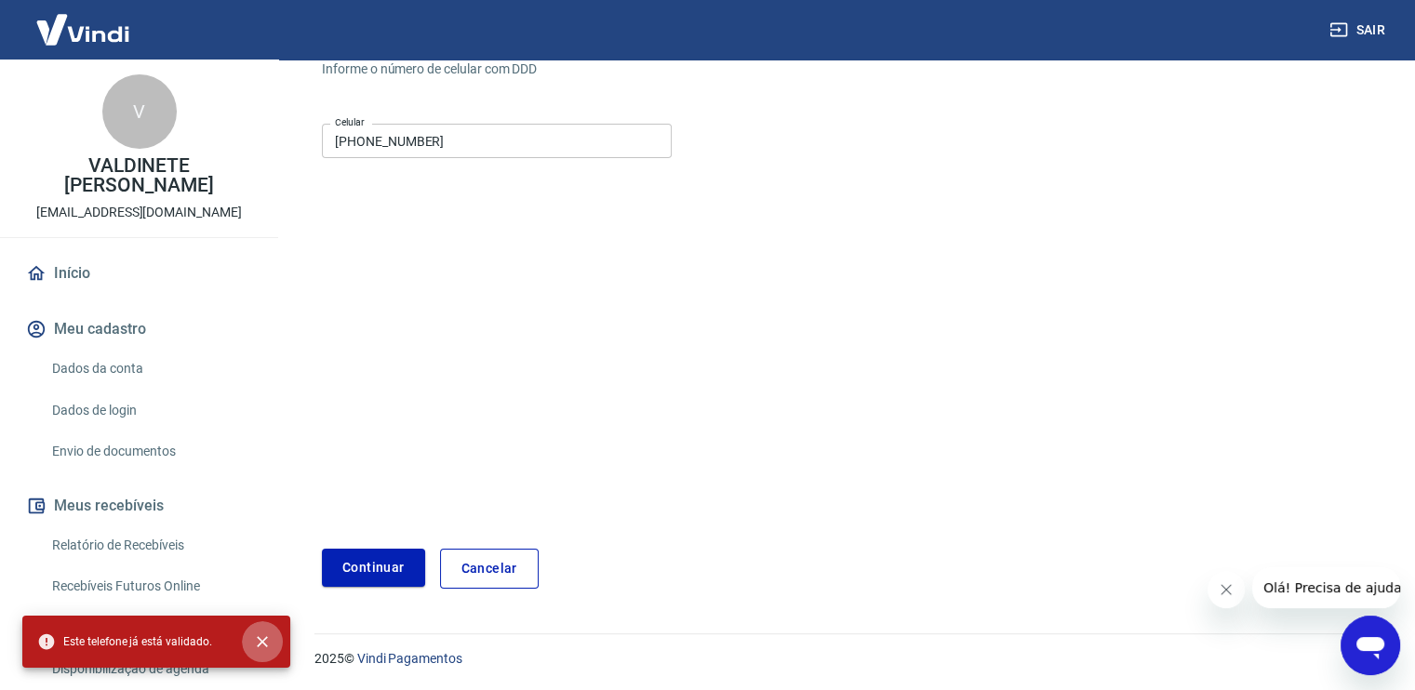
click at [268, 643] on icon "close" at bounding box center [262, 642] width 19 height 19
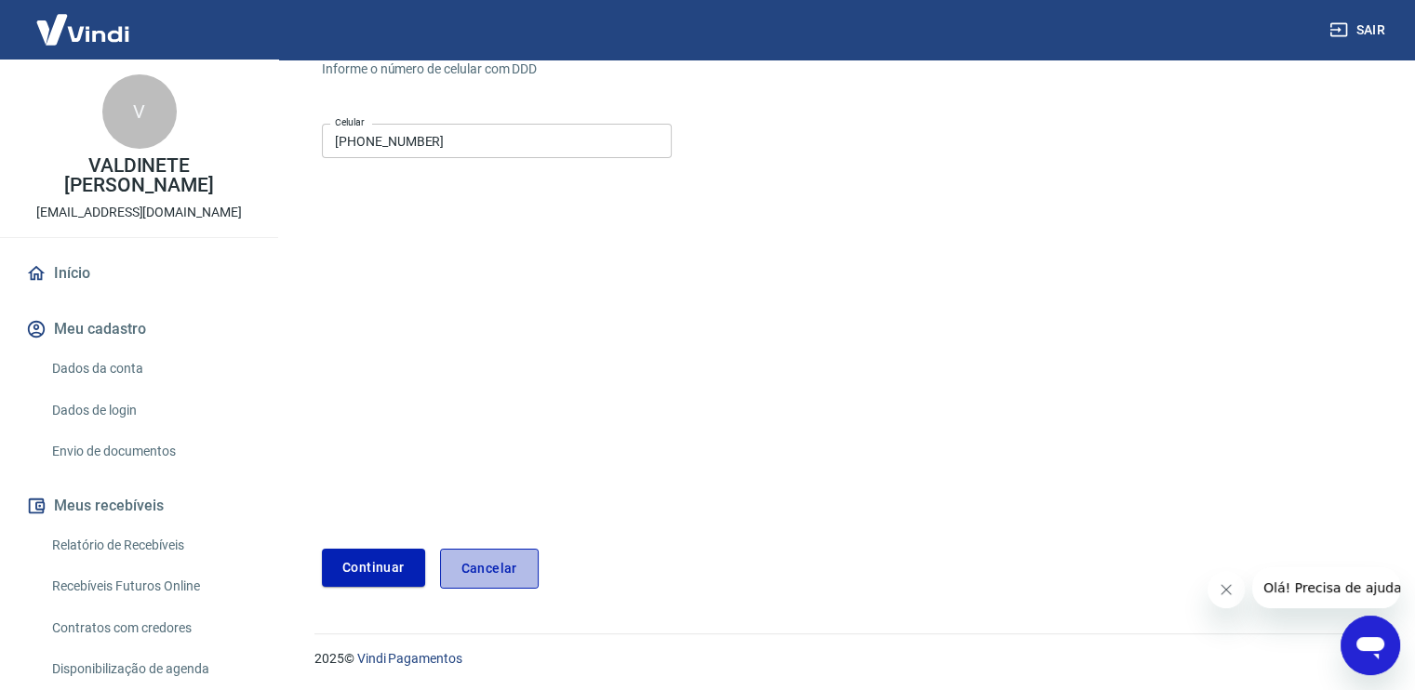
click at [482, 584] on link "Cancelar" at bounding box center [489, 569] width 99 height 40
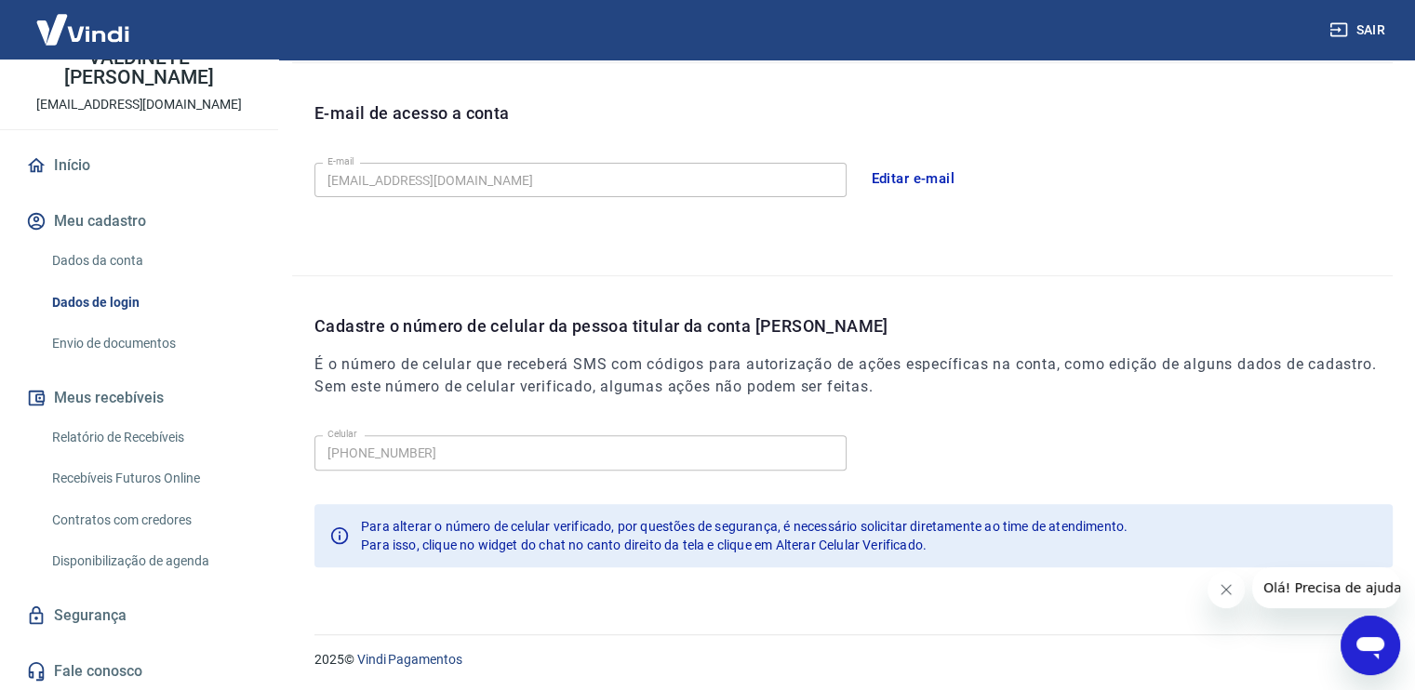
scroll to position [108, 0]
click at [88, 164] on link "Início" at bounding box center [139, 165] width 234 height 41
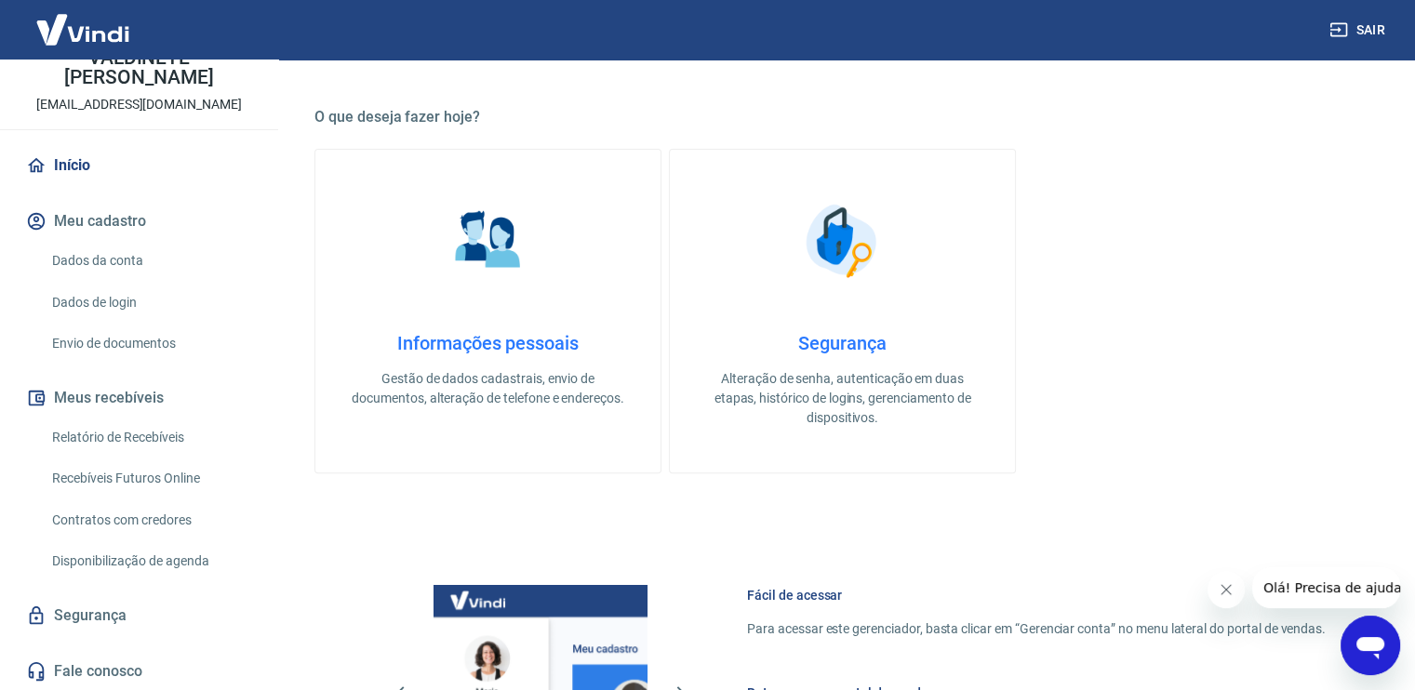
scroll to position [971, 0]
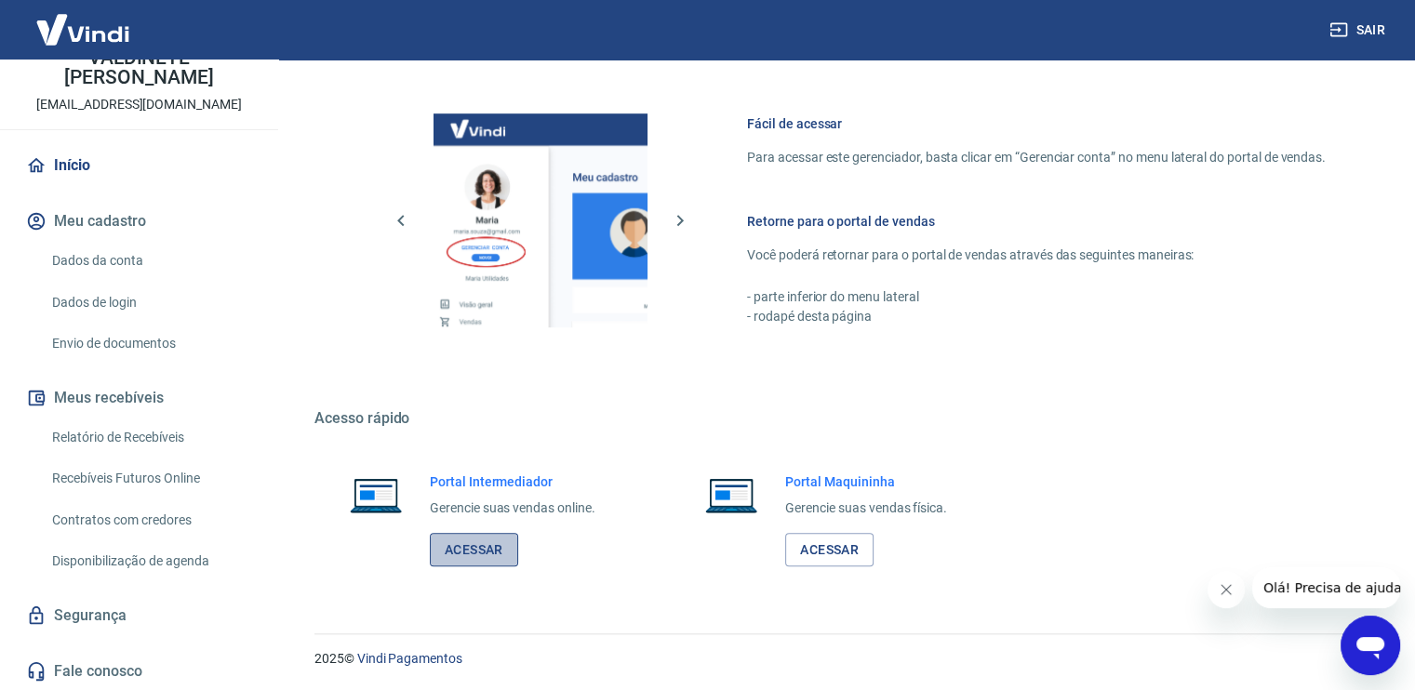
click at [486, 559] on link "Acessar" at bounding box center [474, 550] width 88 height 34
